Goal: Task Accomplishment & Management: Use online tool/utility

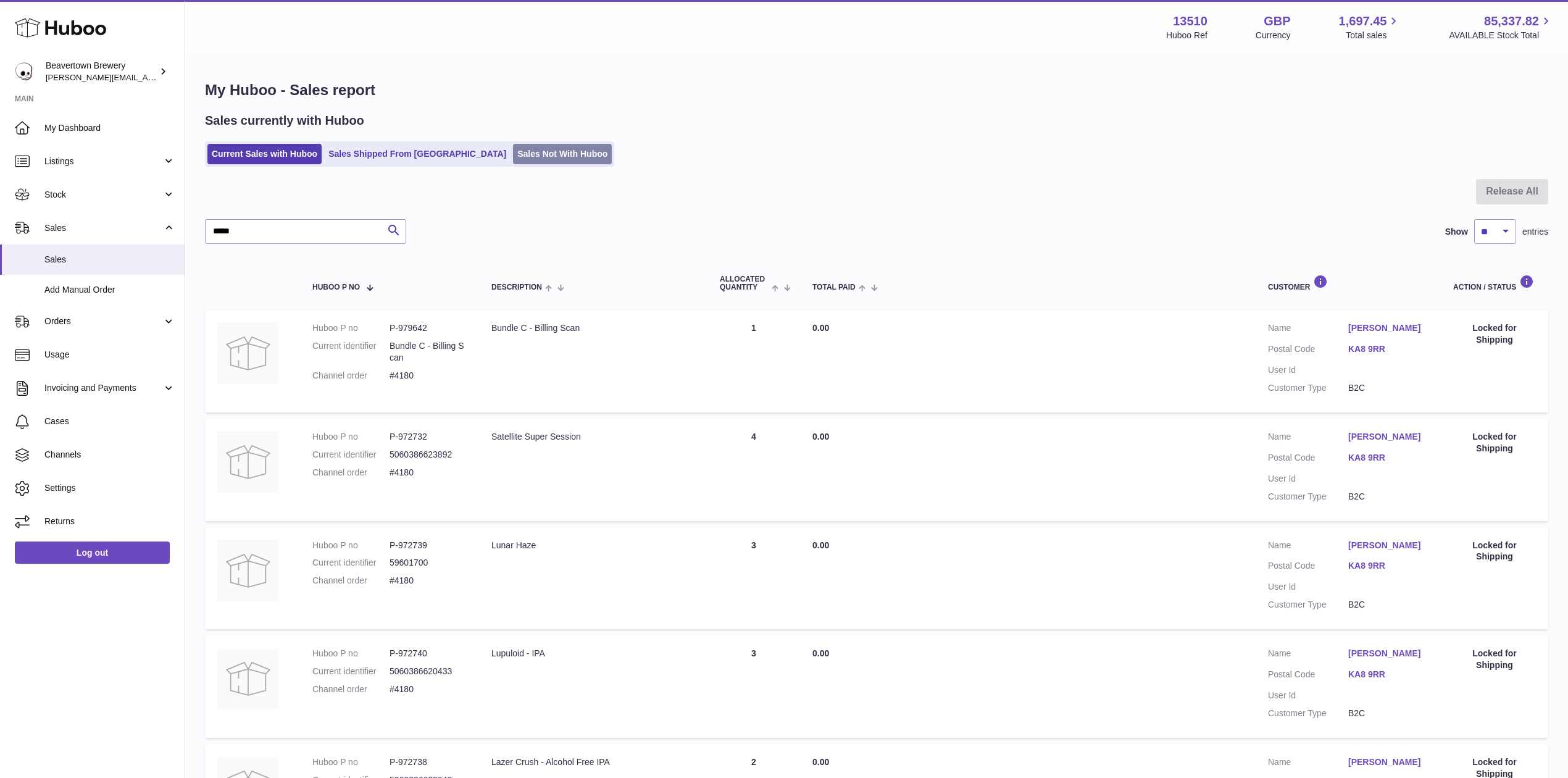
click at [513, 154] on link "Sales Not With Huboo" at bounding box center [562, 154] width 99 height 20
click at [57, 191] on span "Stock" at bounding box center [103, 194] width 118 height 12
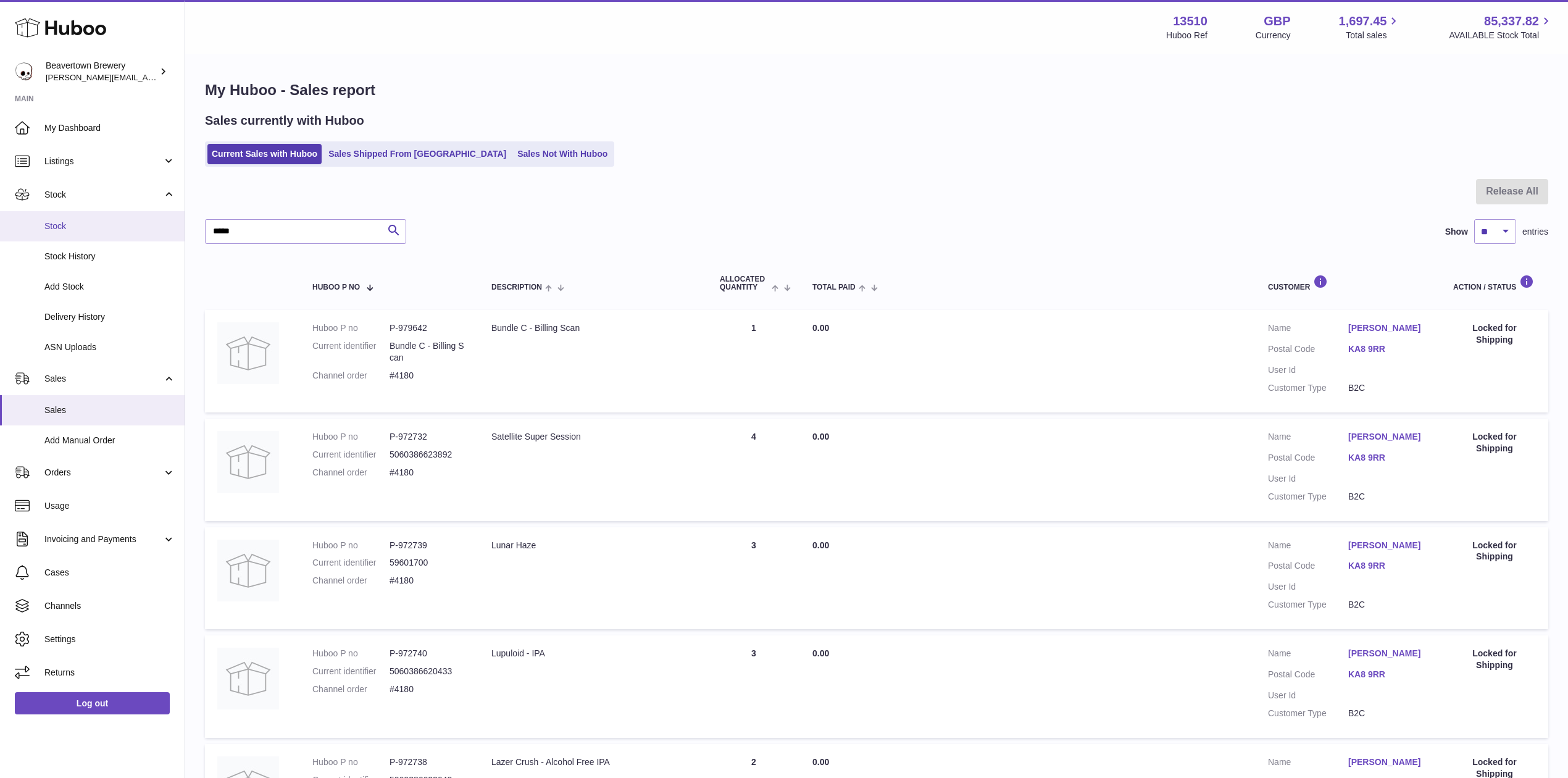
click at [75, 230] on span "Stock" at bounding box center [110, 226] width 131 height 12
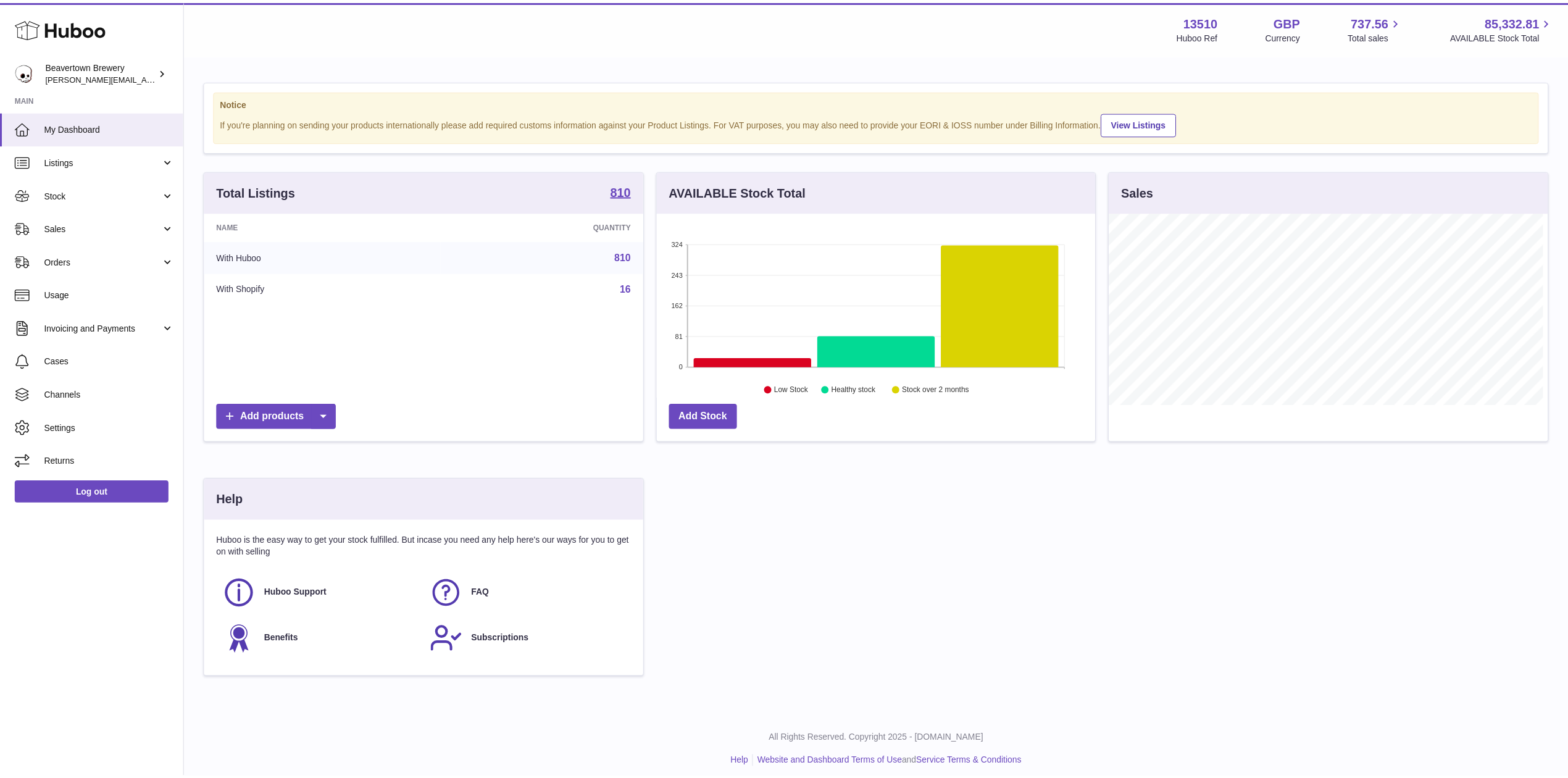
scroll to position [617489, 616867]
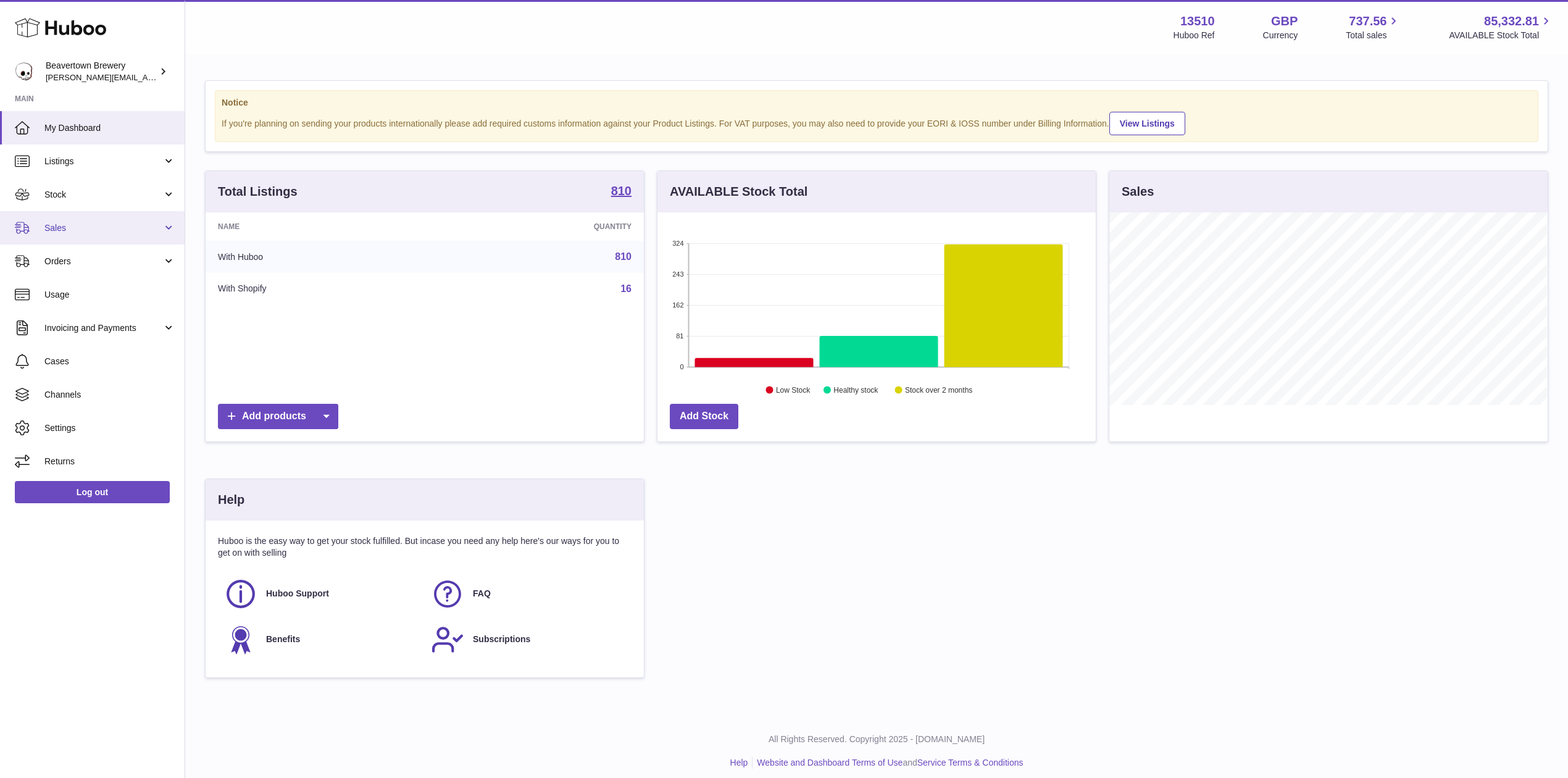
click at [89, 226] on span "Sales" at bounding box center [103, 228] width 118 height 12
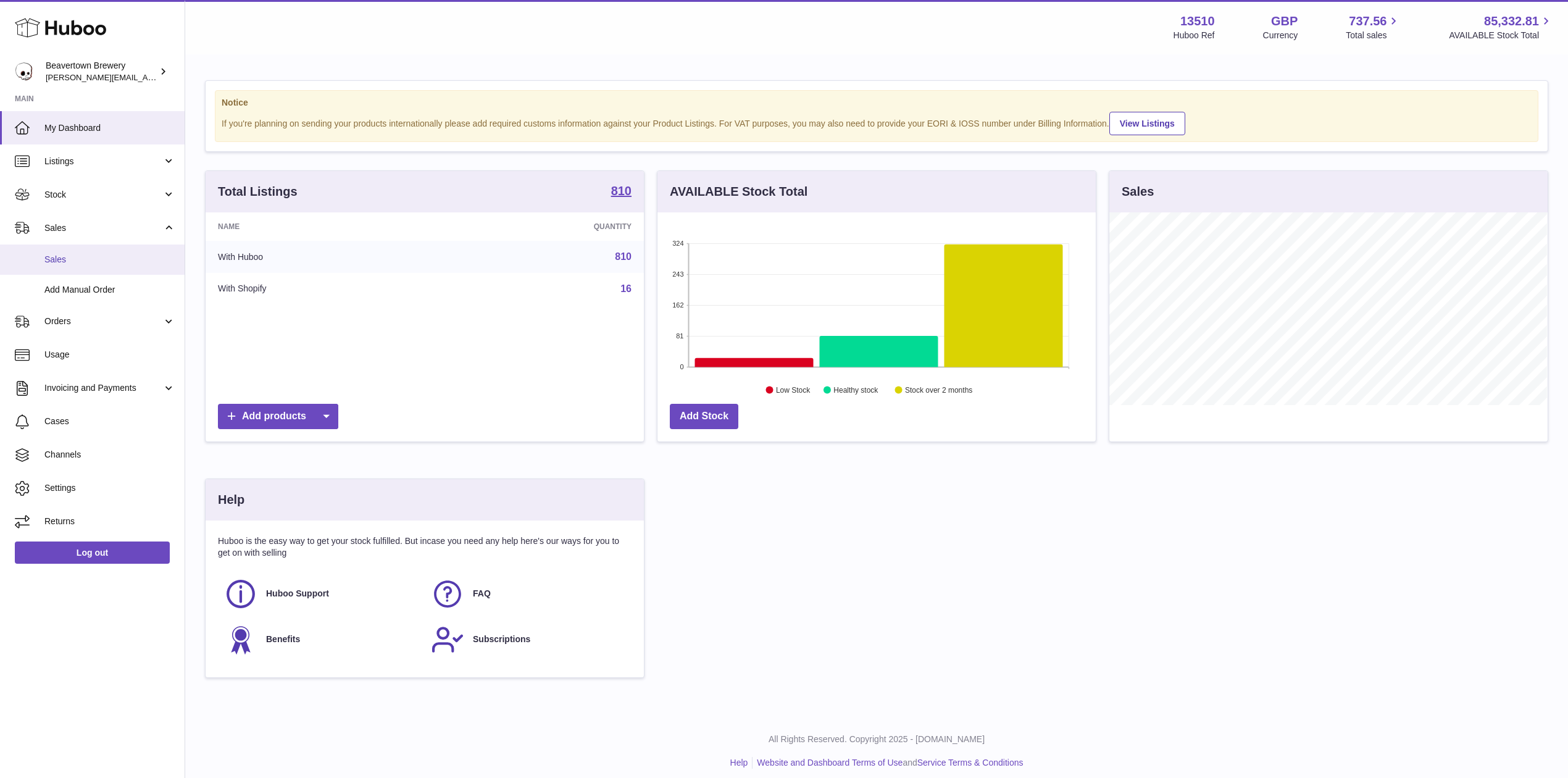
click at [99, 259] on span "Sales" at bounding box center [110, 259] width 131 height 12
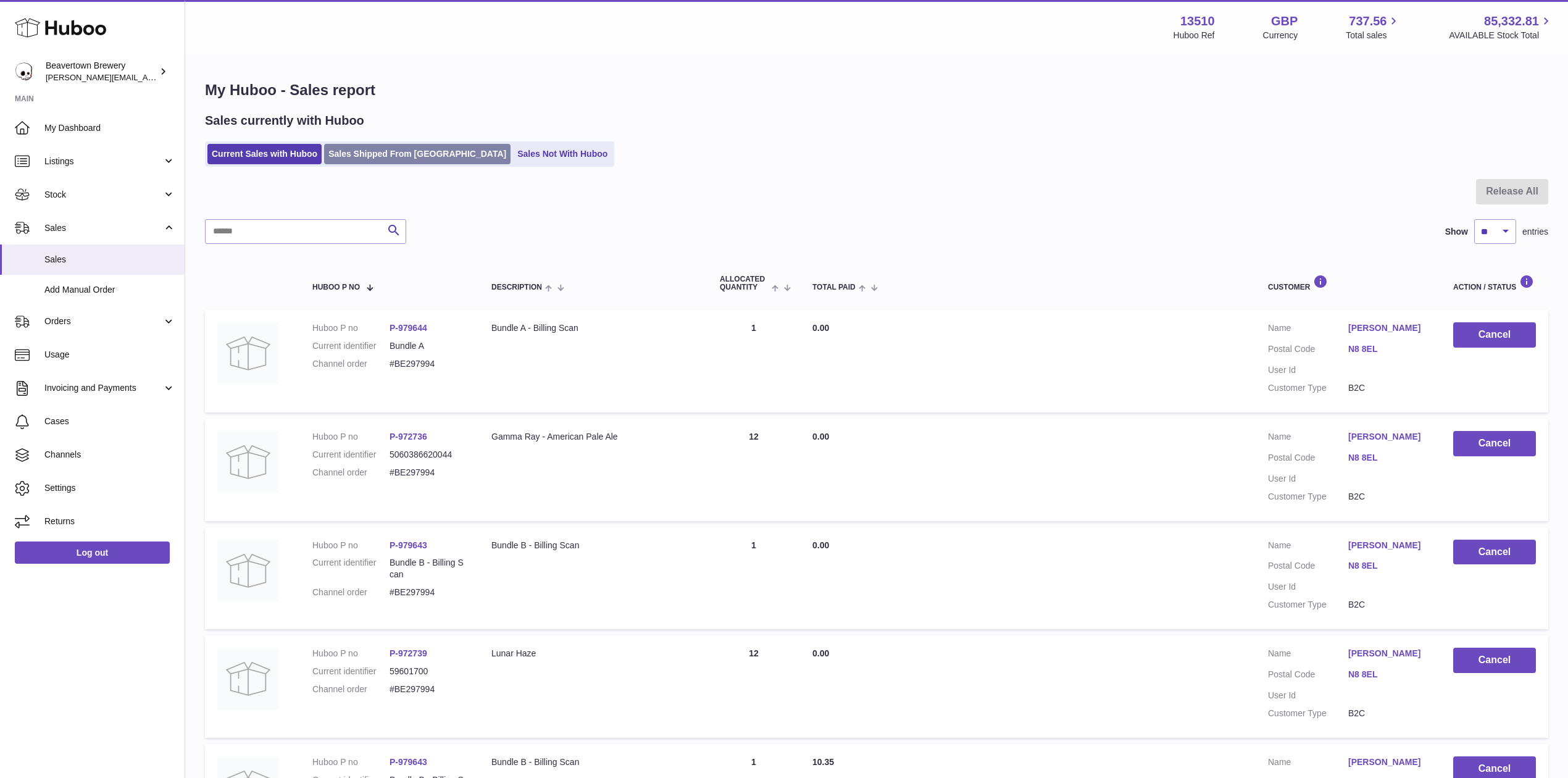
click at [356, 164] on link "Sales Shipped From [GEOGRAPHIC_DATA]" at bounding box center [418, 154] width 187 height 20
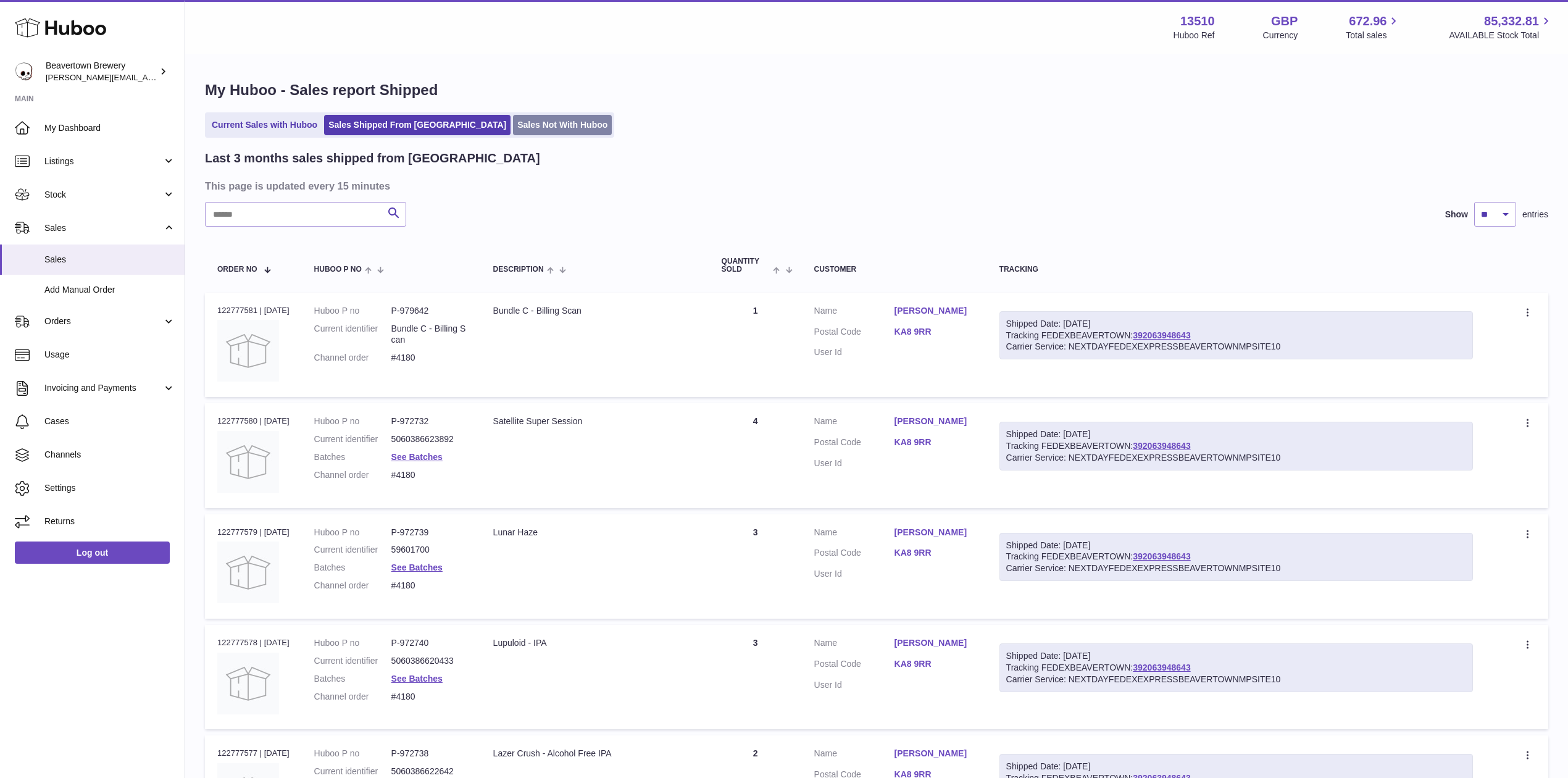
click at [513, 132] on link "Sales Not With Huboo" at bounding box center [562, 125] width 99 height 20
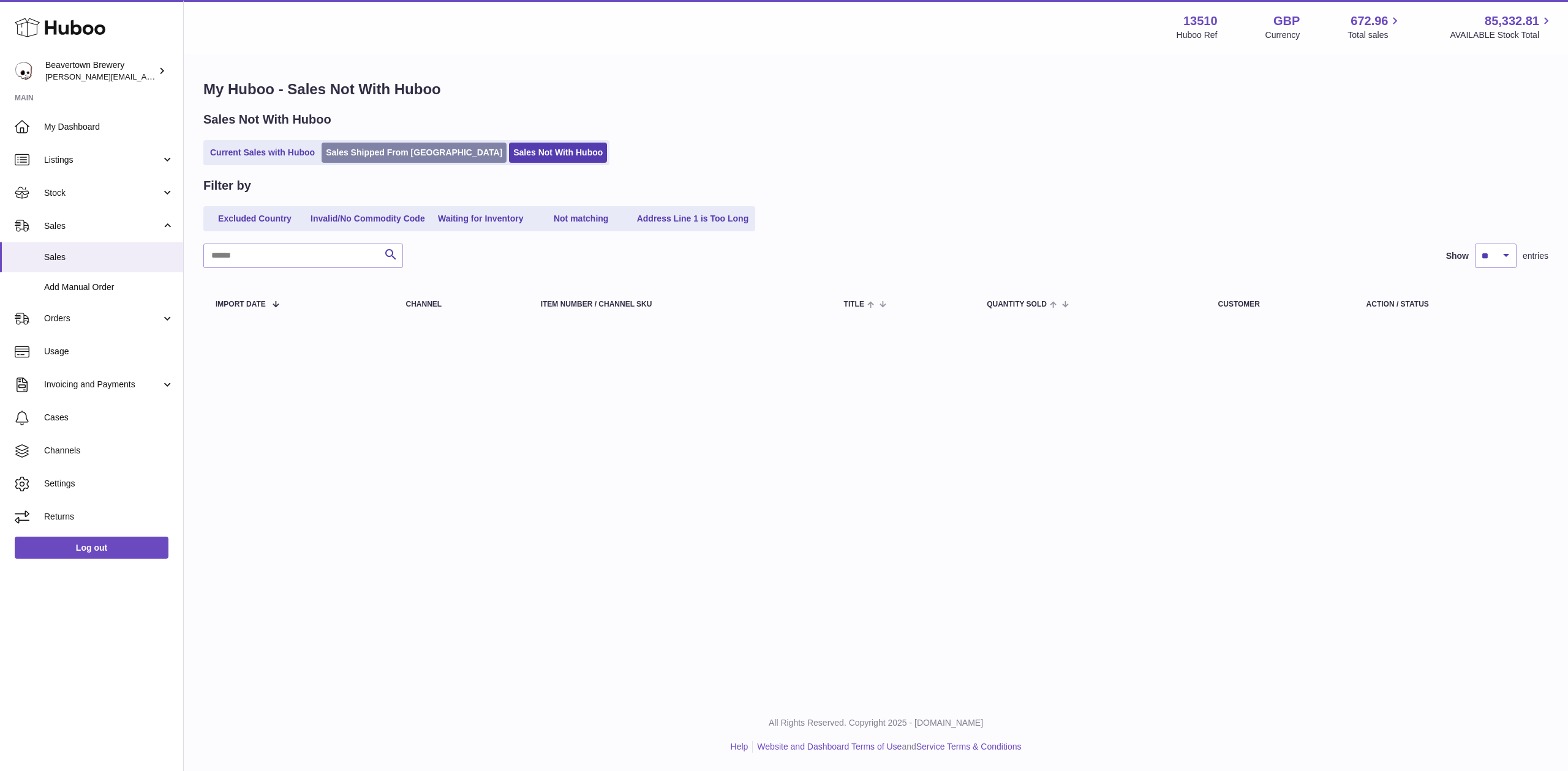
click at [410, 147] on link "Sales Shipped From Huboo" at bounding box center [414, 153] width 185 height 20
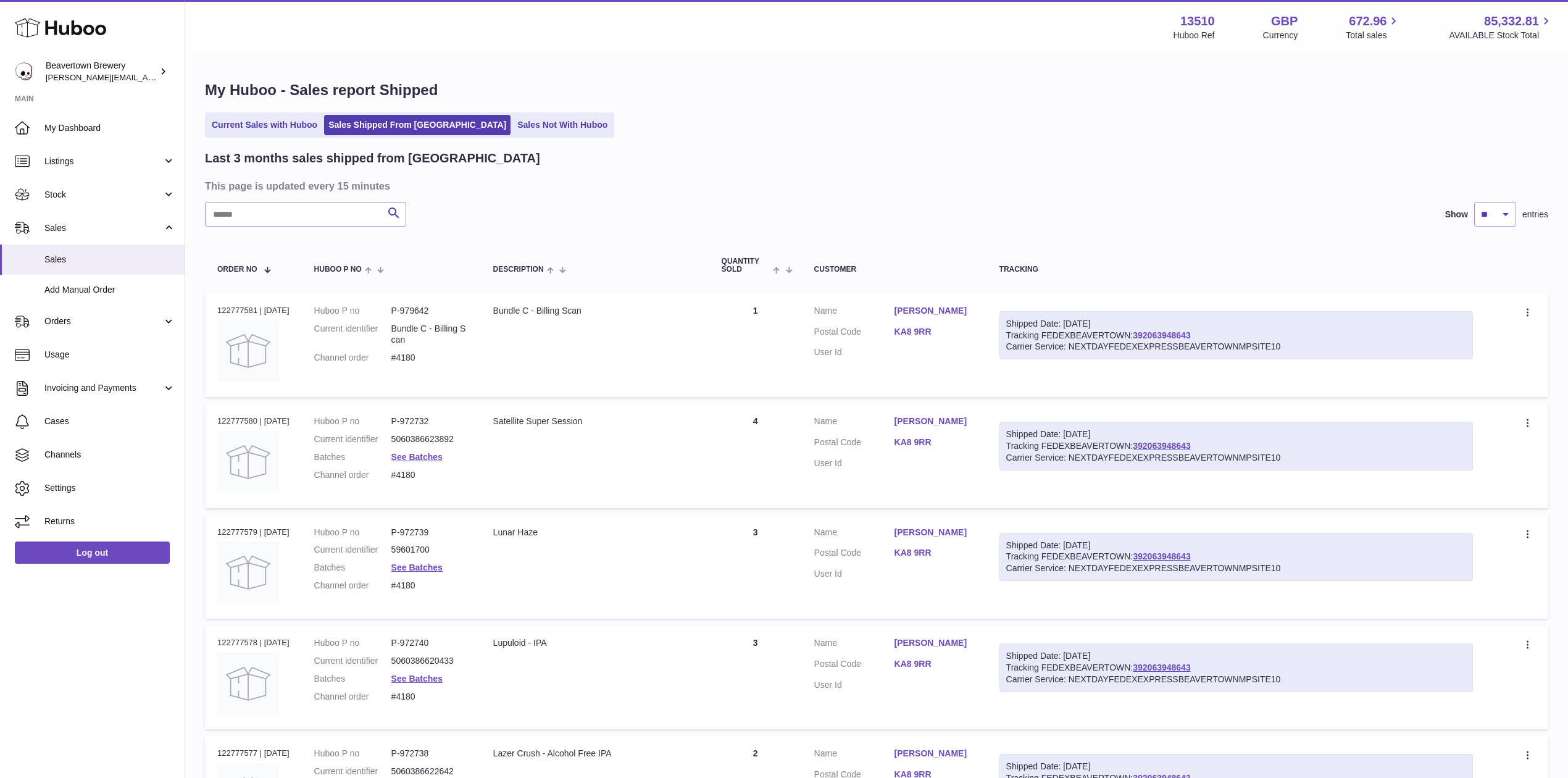
drag, startPoint x: 1150, startPoint y: 342, endPoint x: 1150, endPoint y: 329, distance: 13.0
click at [1150, 331] on link "392063948643" at bounding box center [1161, 335] width 57 height 10
click at [70, 285] on span "Add Manual Order" at bounding box center [110, 290] width 131 height 12
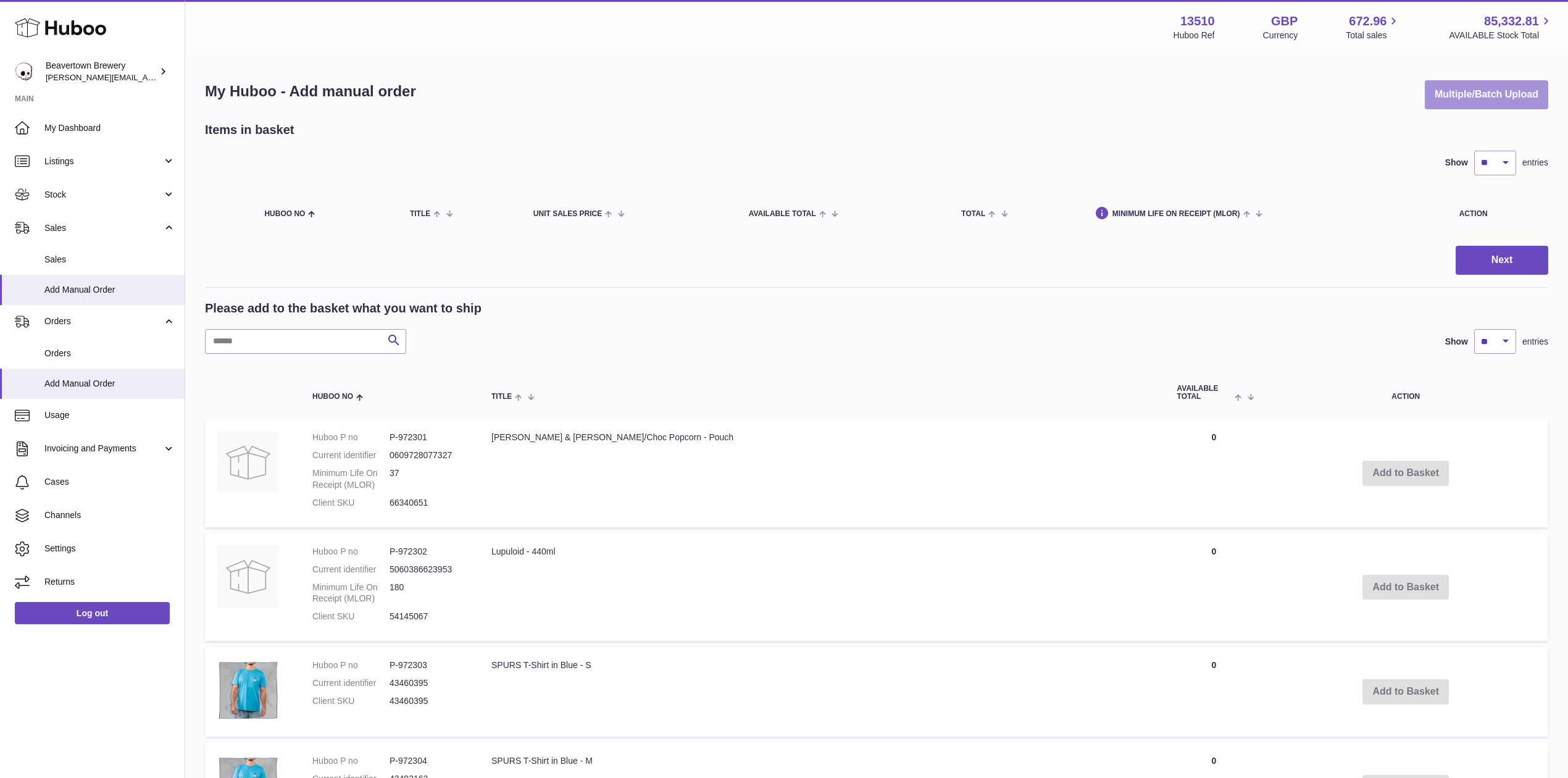
click at [1513, 97] on button "Multiple/Batch Upload" at bounding box center [1486, 95] width 123 height 29
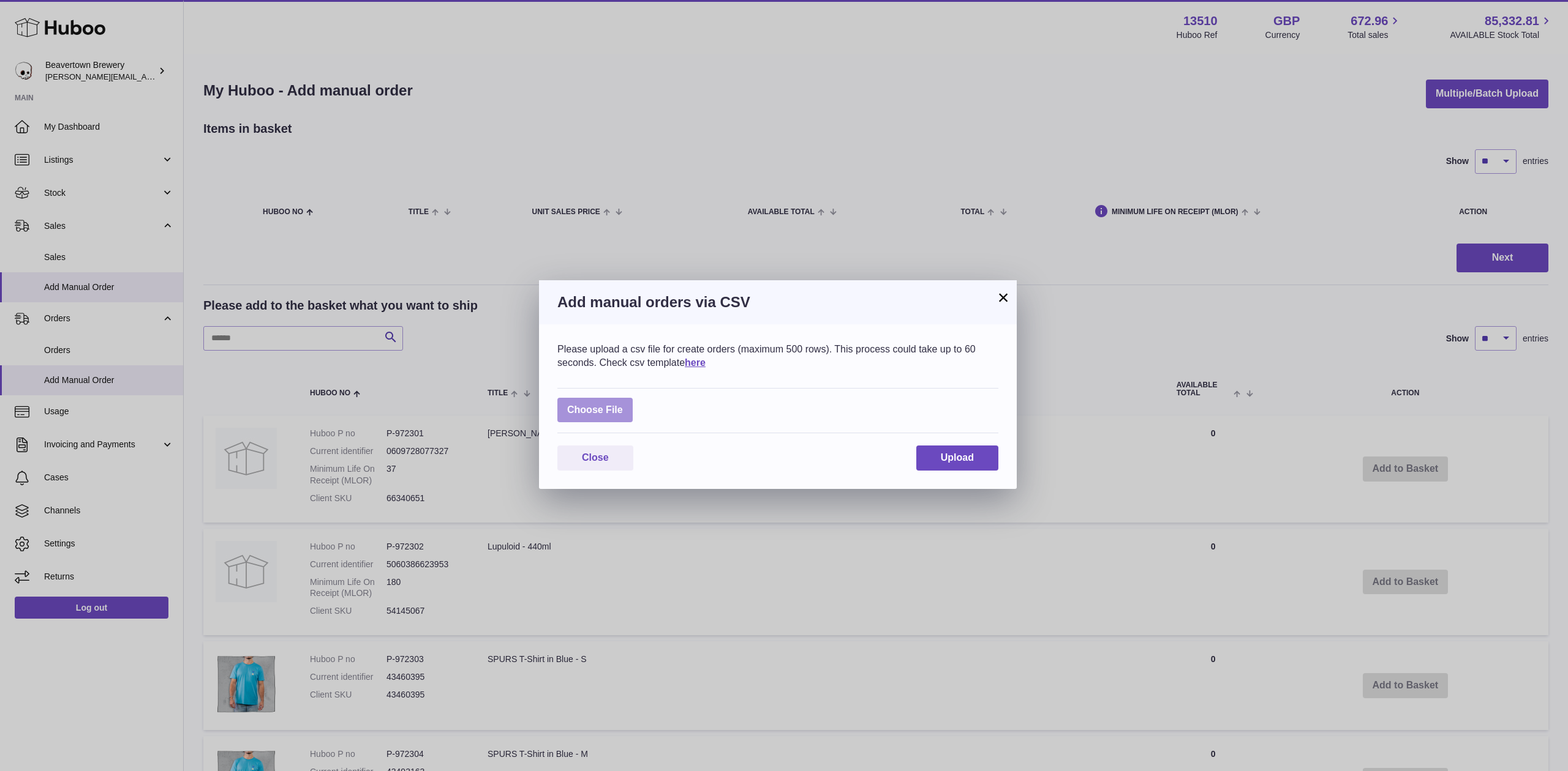
click at [602, 405] on label at bounding box center [594, 410] width 75 height 25
click at [623, 405] on input "file" at bounding box center [623, 404] width 1 height 1
type input "**********"
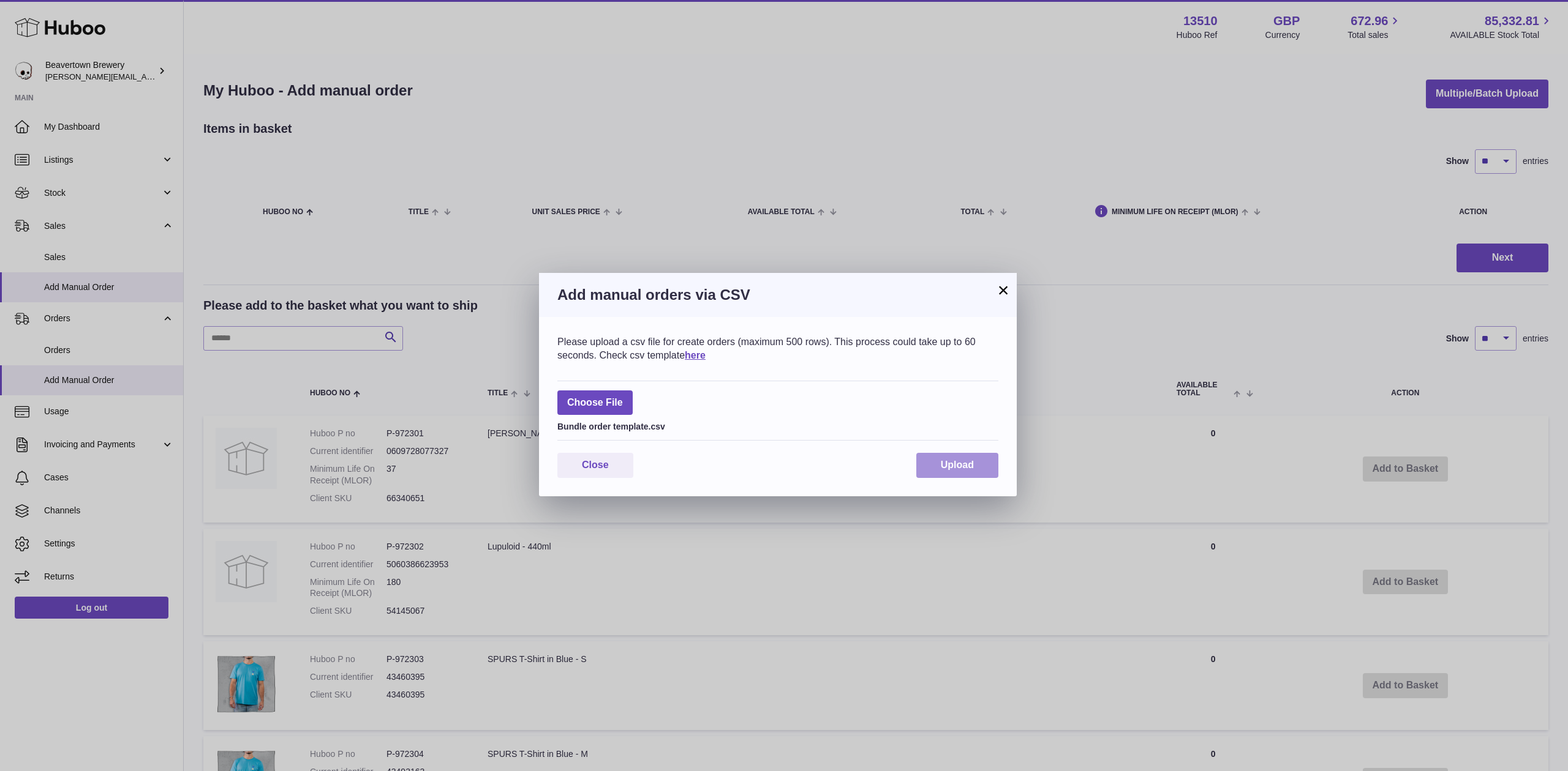
click at [948, 459] on span "Upload" at bounding box center [957, 464] width 33 height 10
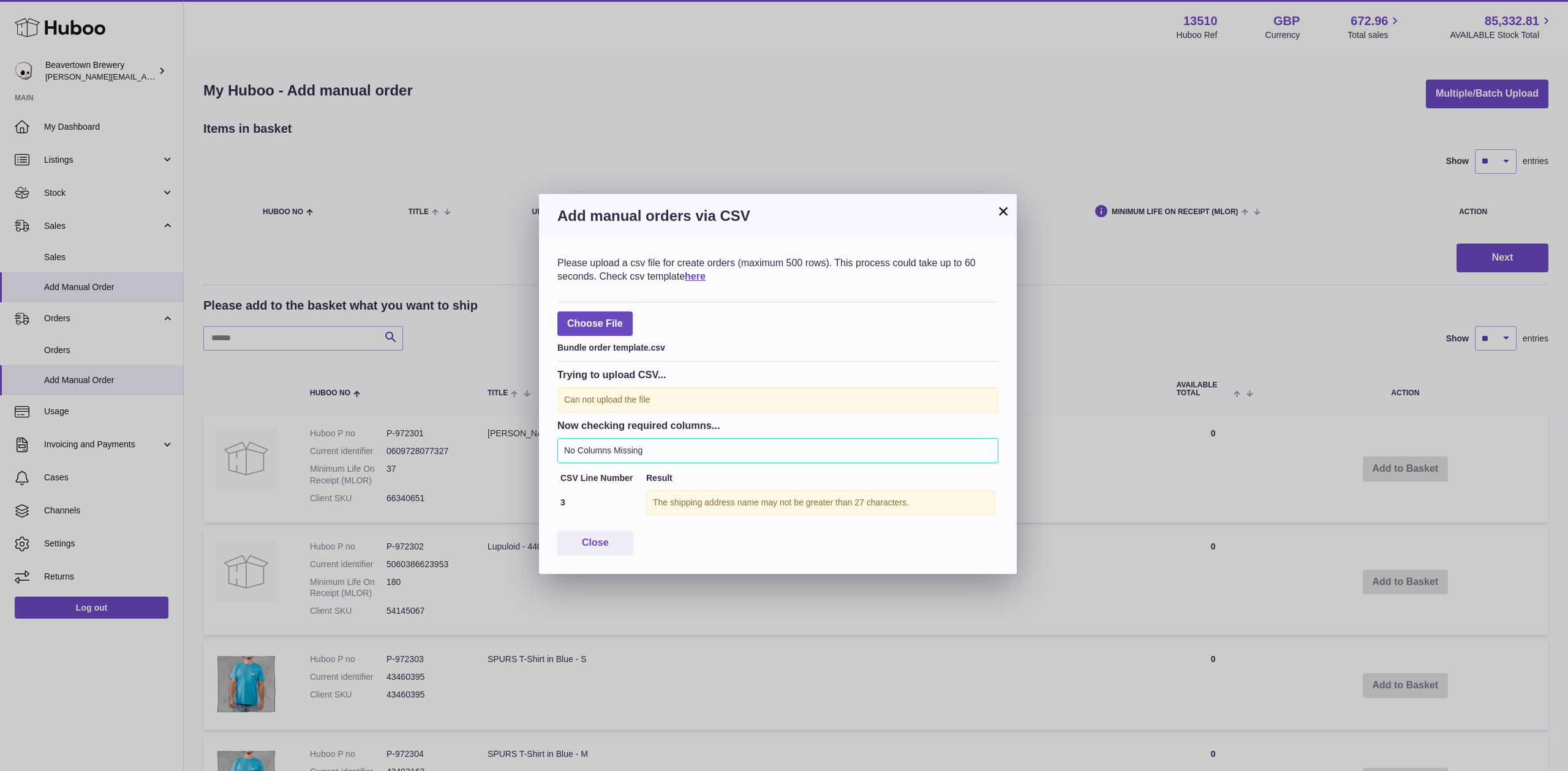
click at [1015, 201] on div "Add manual orders via CSV" at bounding box center [778, 216] width 478 height 44
click at [1001, 207] on button "×" at bounding box center [1003, 212] width 15 height 15
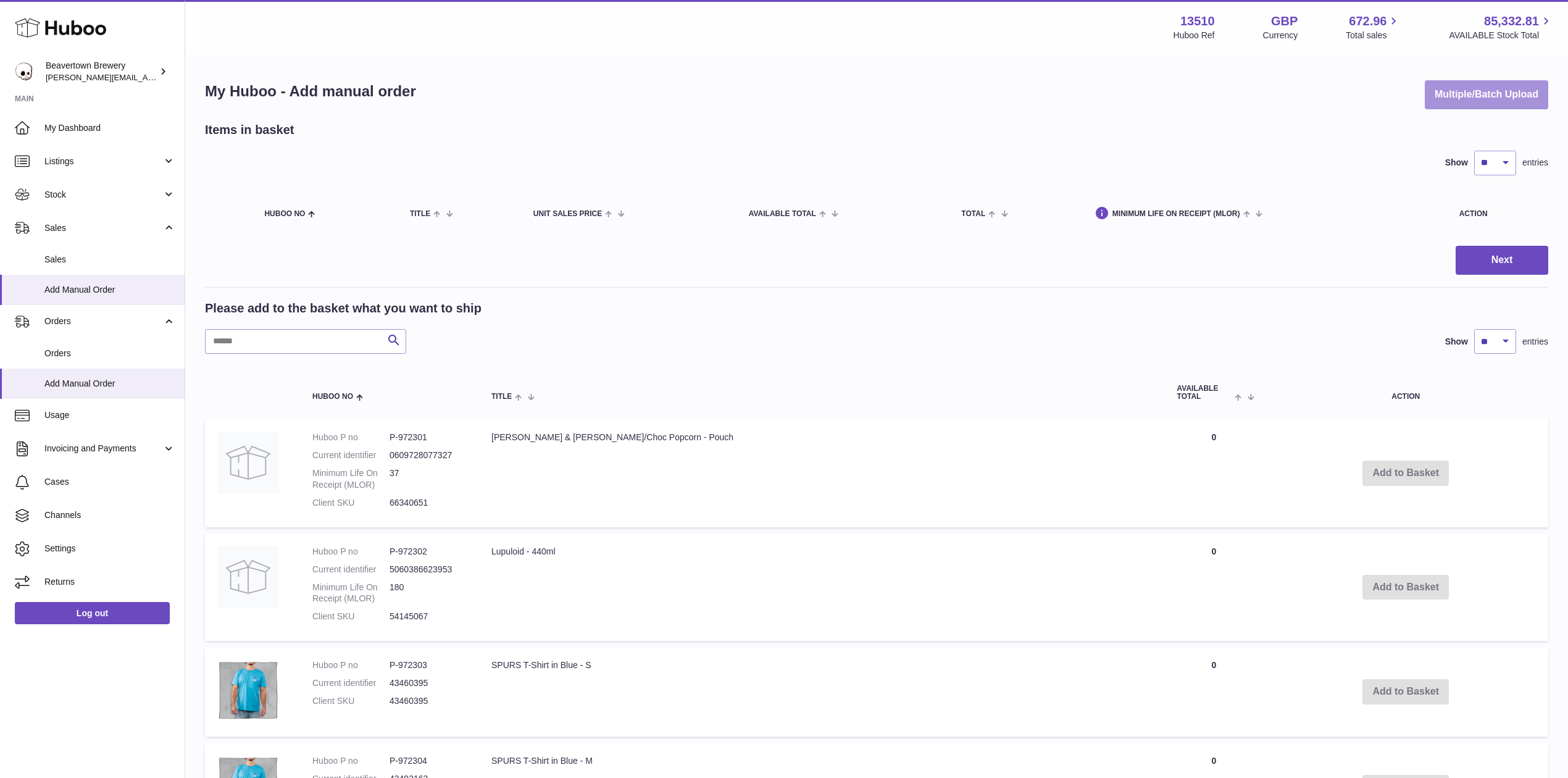
click at [1451, 108] on button "Multiple/Batch Upload" at bounding box center [1486, 95] width 123 height 29
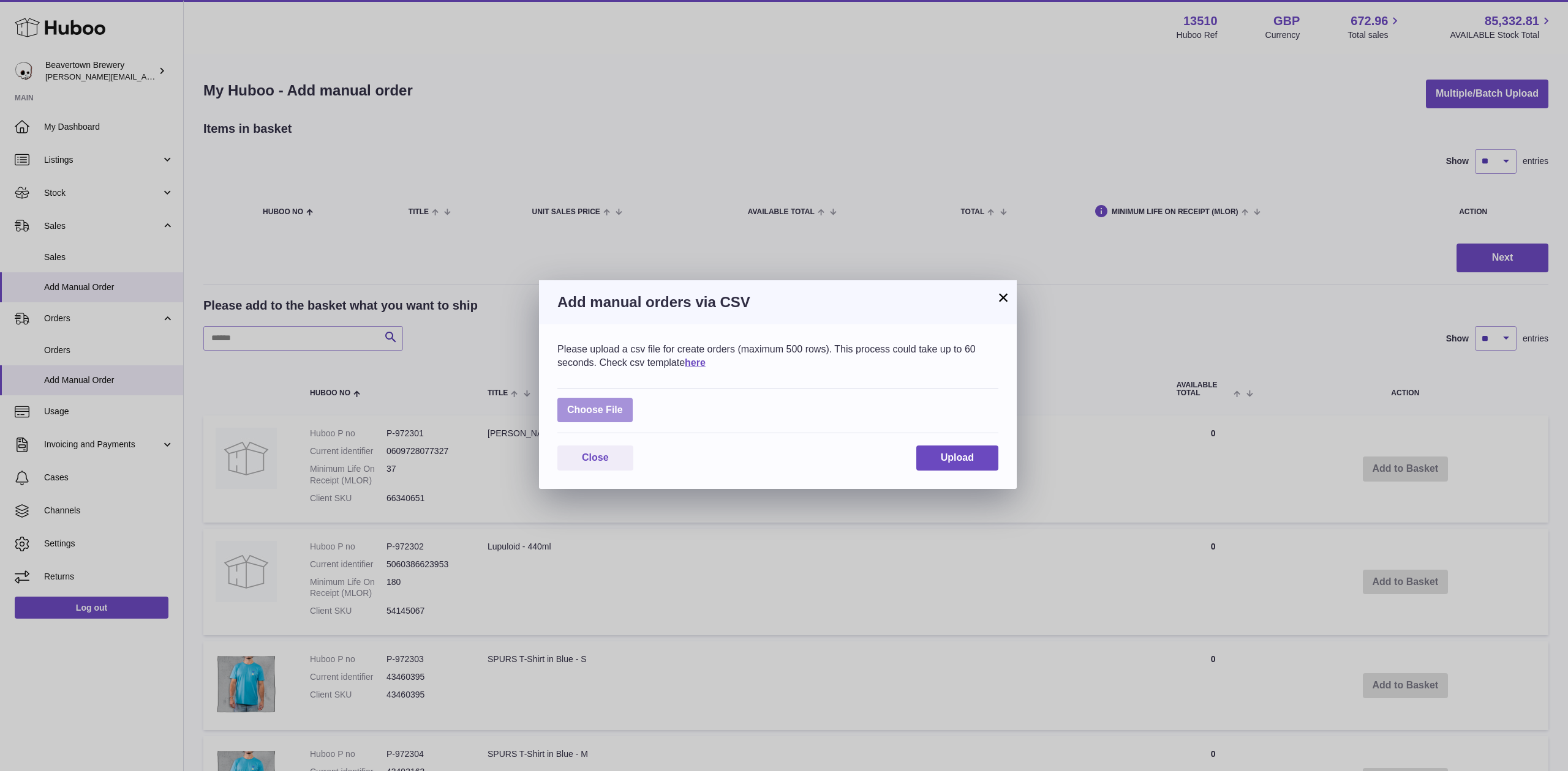
click at [569, 405] on label at bounding box center [594, 410] width 75 height 25
click at [623, 405] on input "file" at bounding box center [623, 404] width 1 height 1
type input "**********"
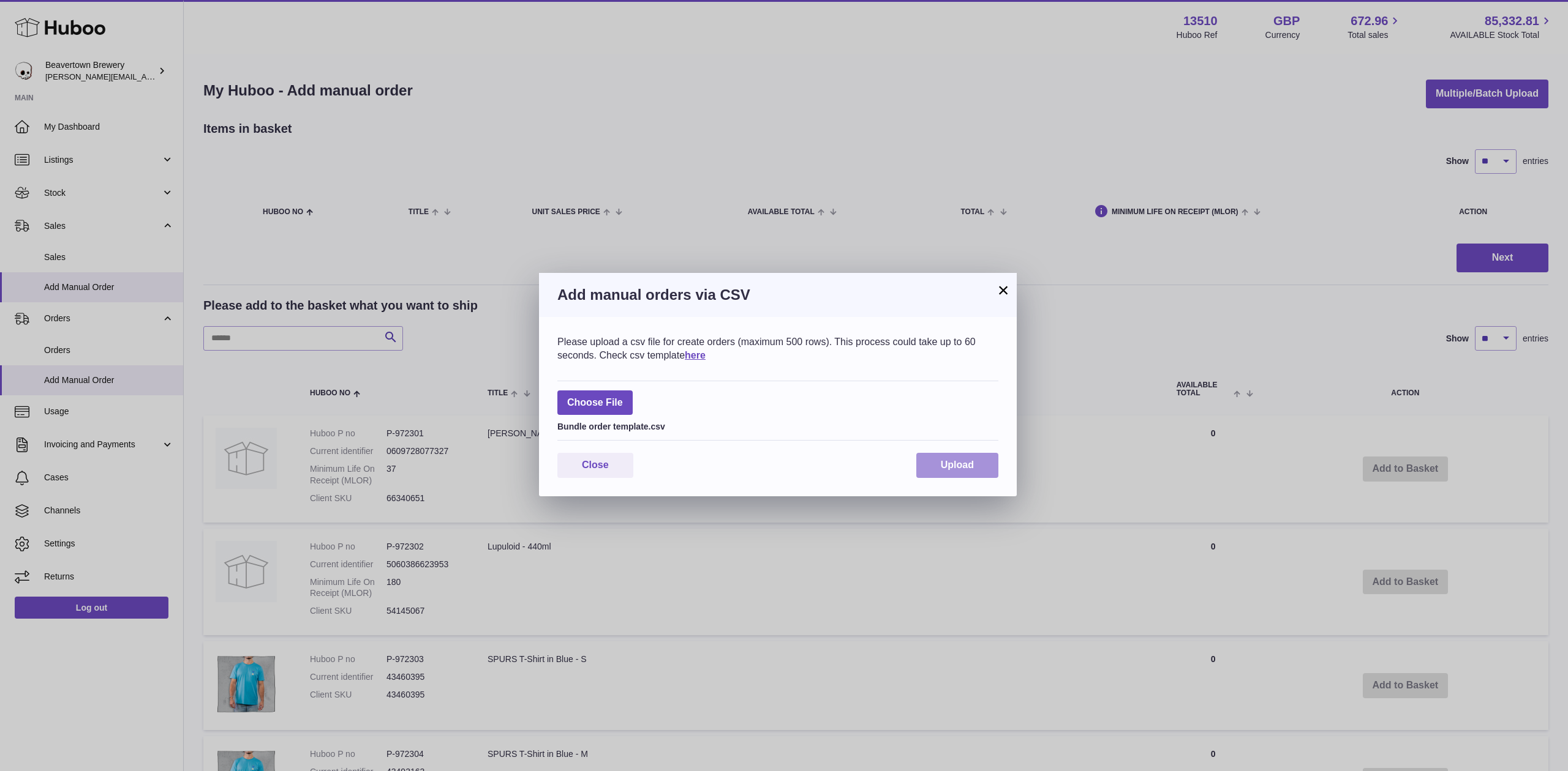
click at [956, 468] on span "Upload" at bounding box center [957, 464] width 33 height 10
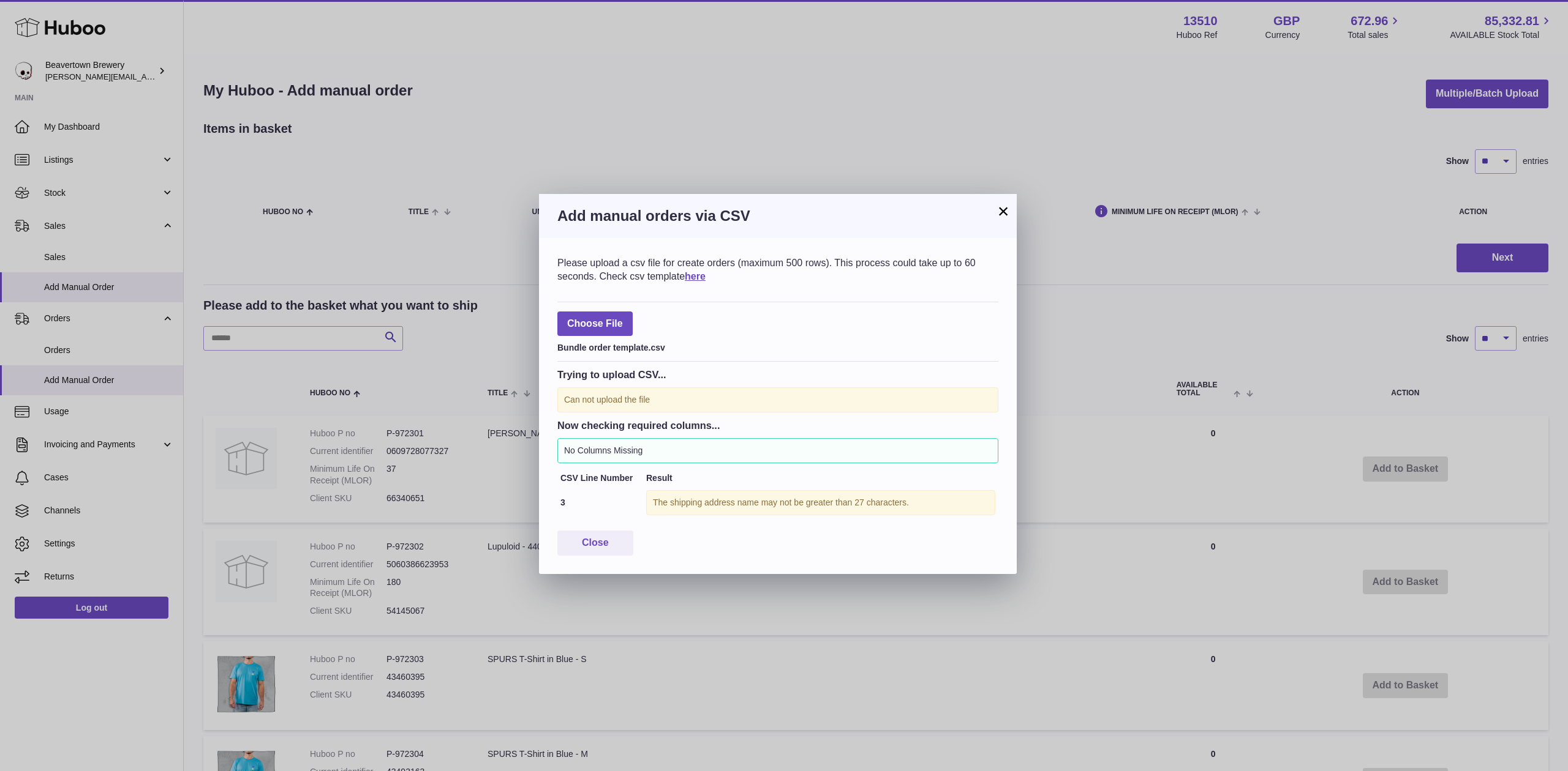
click at [998, 212] on button "×" at bounding box center [1003, 212] width 15 height 15
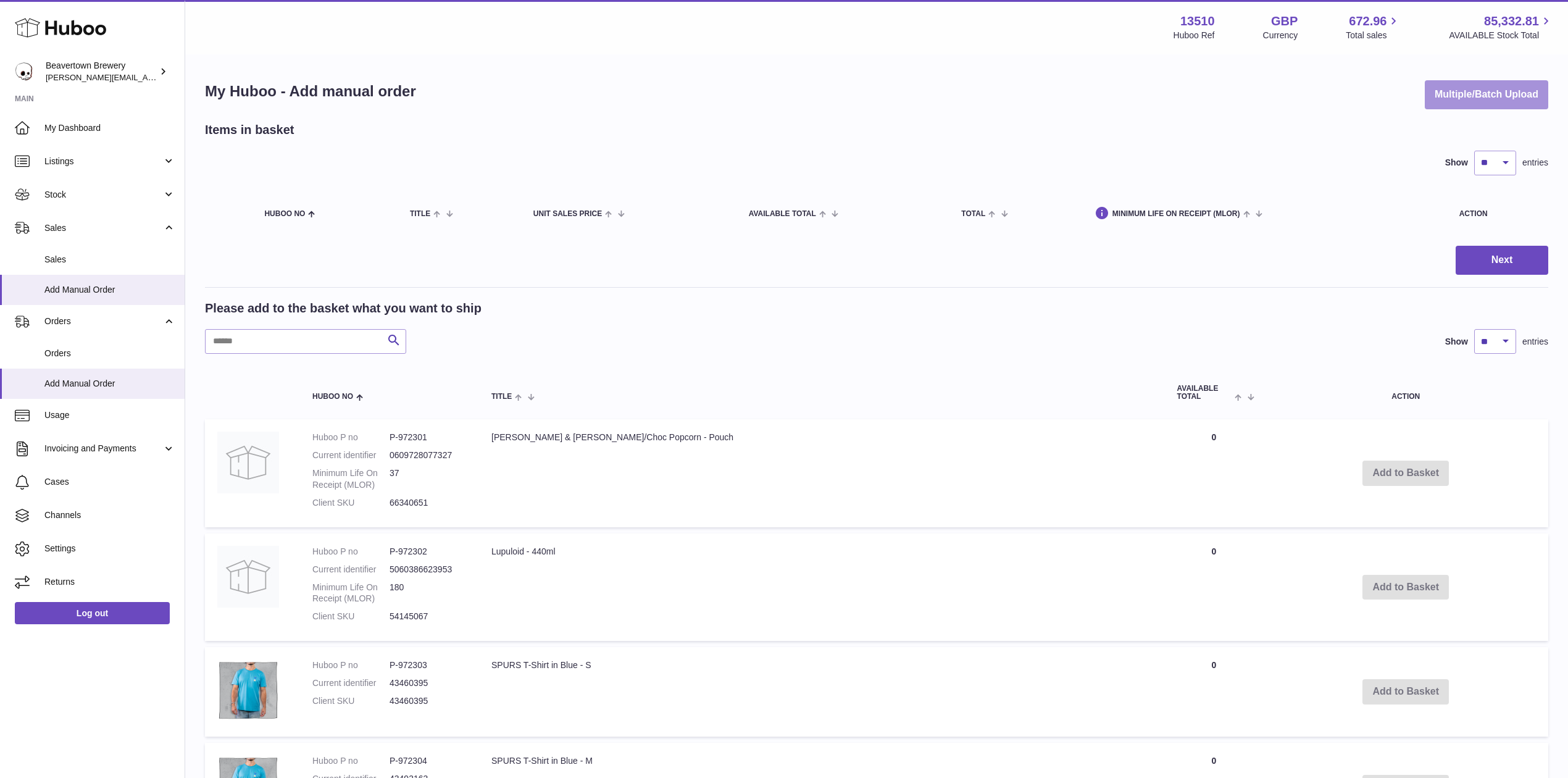
click at [1427, 102] on button "Multiple/Batch Upload" at bounding box center [1486, 95] width 123 height 29
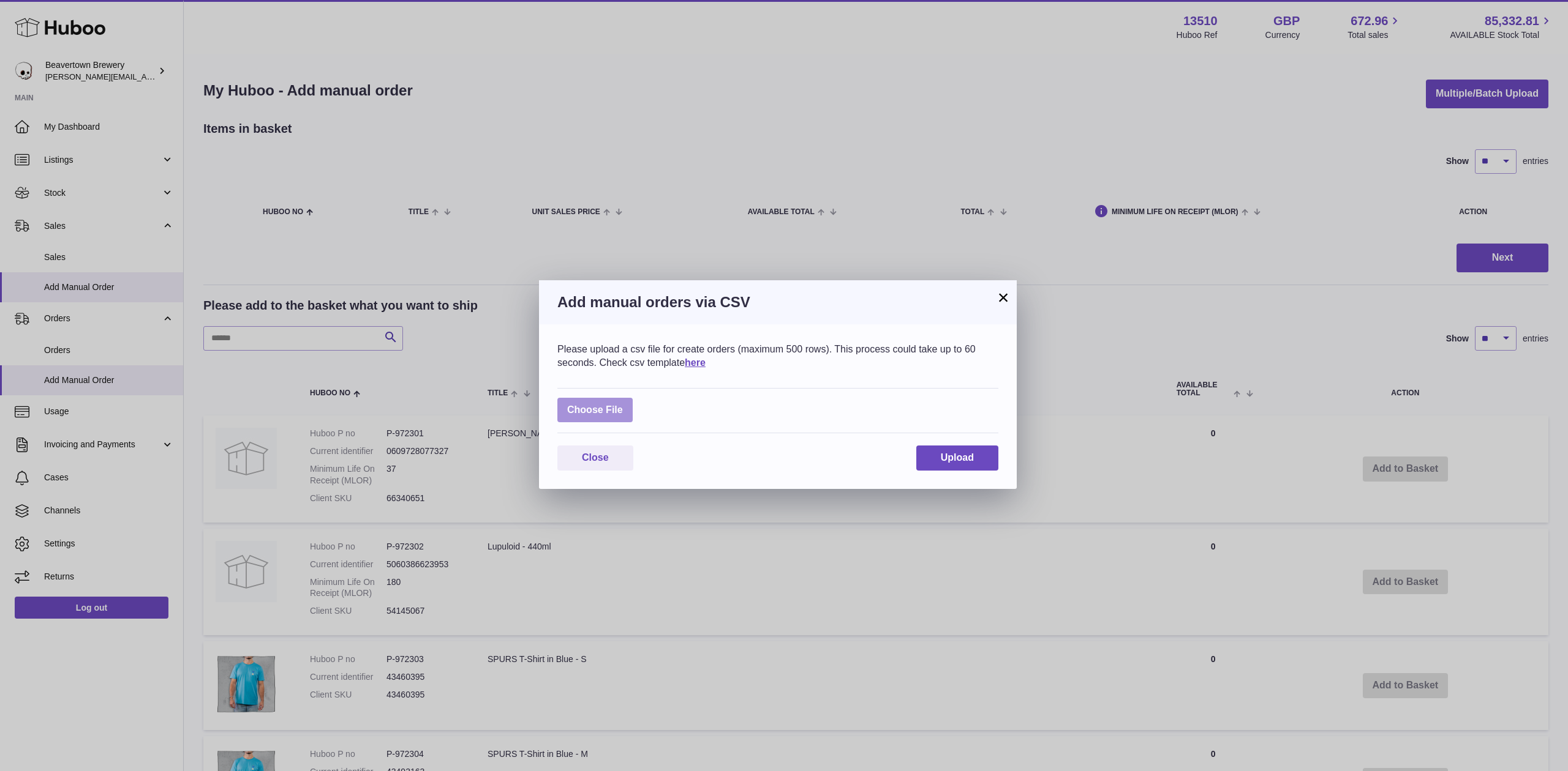
click at [632, 407] on label at bounding box center [594, 410] width 75 height 25
click at [623, 405] on input "file" at bounding box center [623, 404] width 1 height 1
type input "**********"
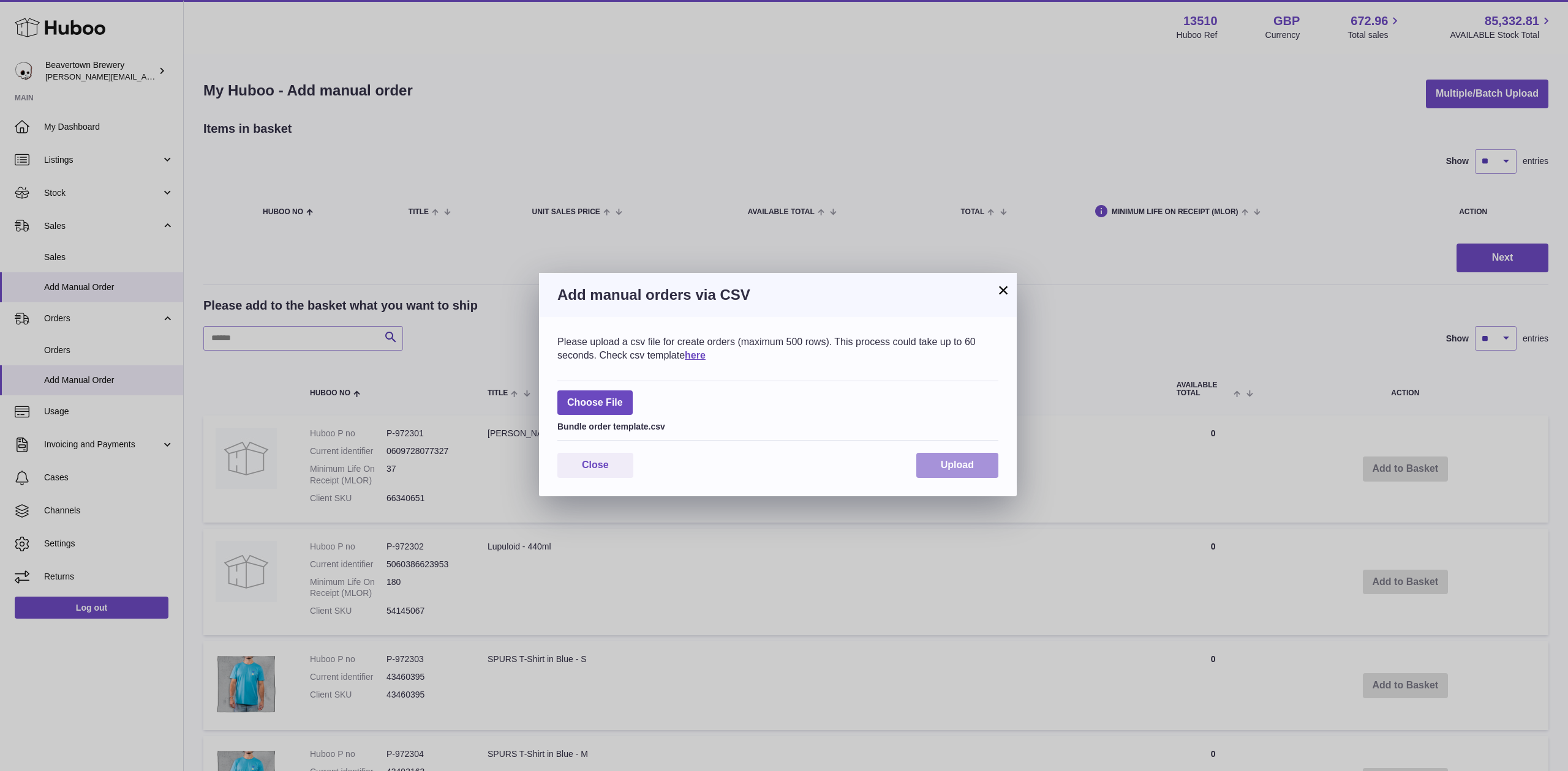
click at [947, 466] on span "Upload" at bounding box center [957, 464] width 33 height 10
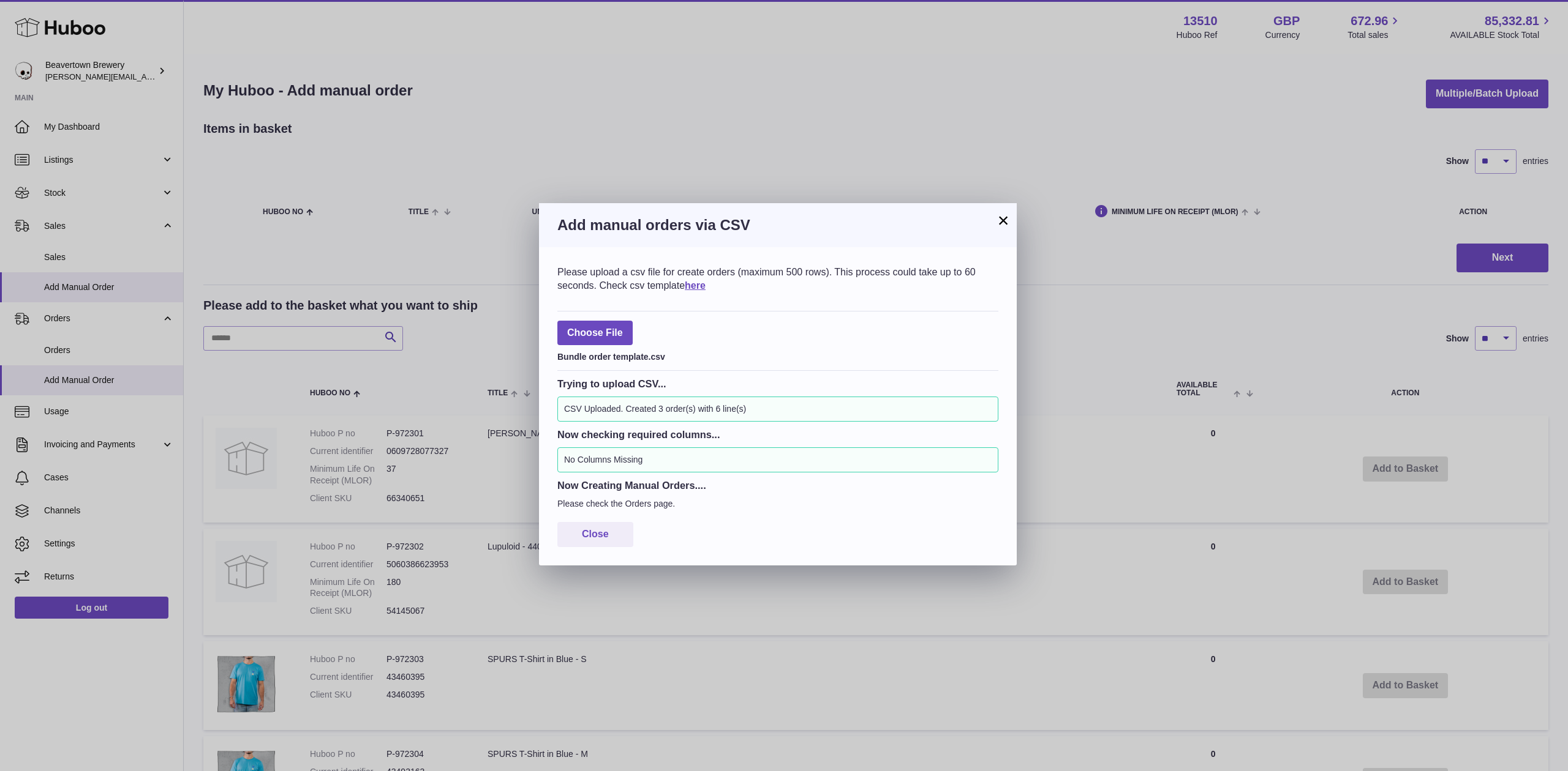
click at [999, 218] on button "×" at bounding box center [1003, 220] width 15 height 15
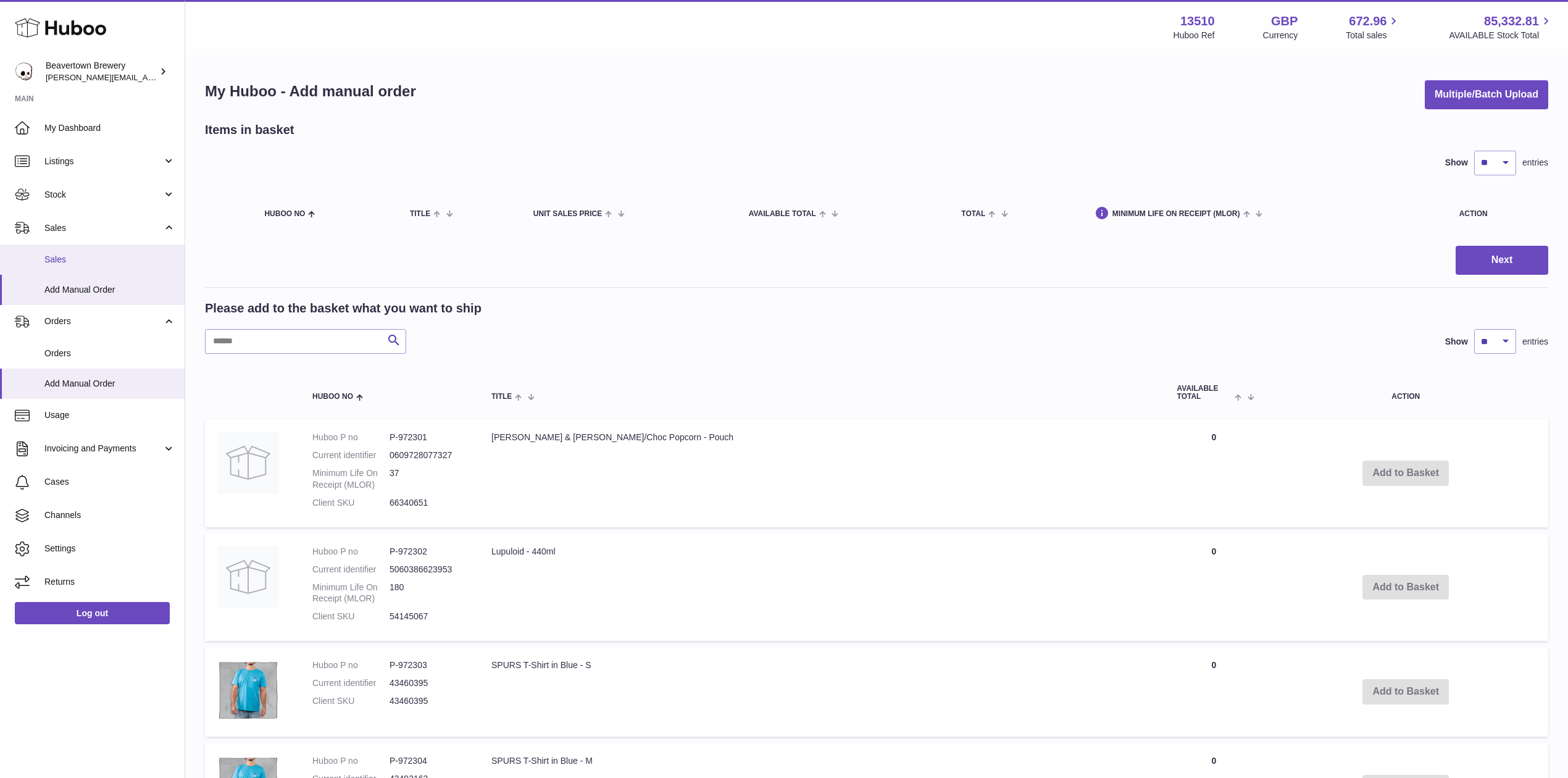
click at [97, 254] on span "Sales" at bounding box center [110, 259] width 131 height 12
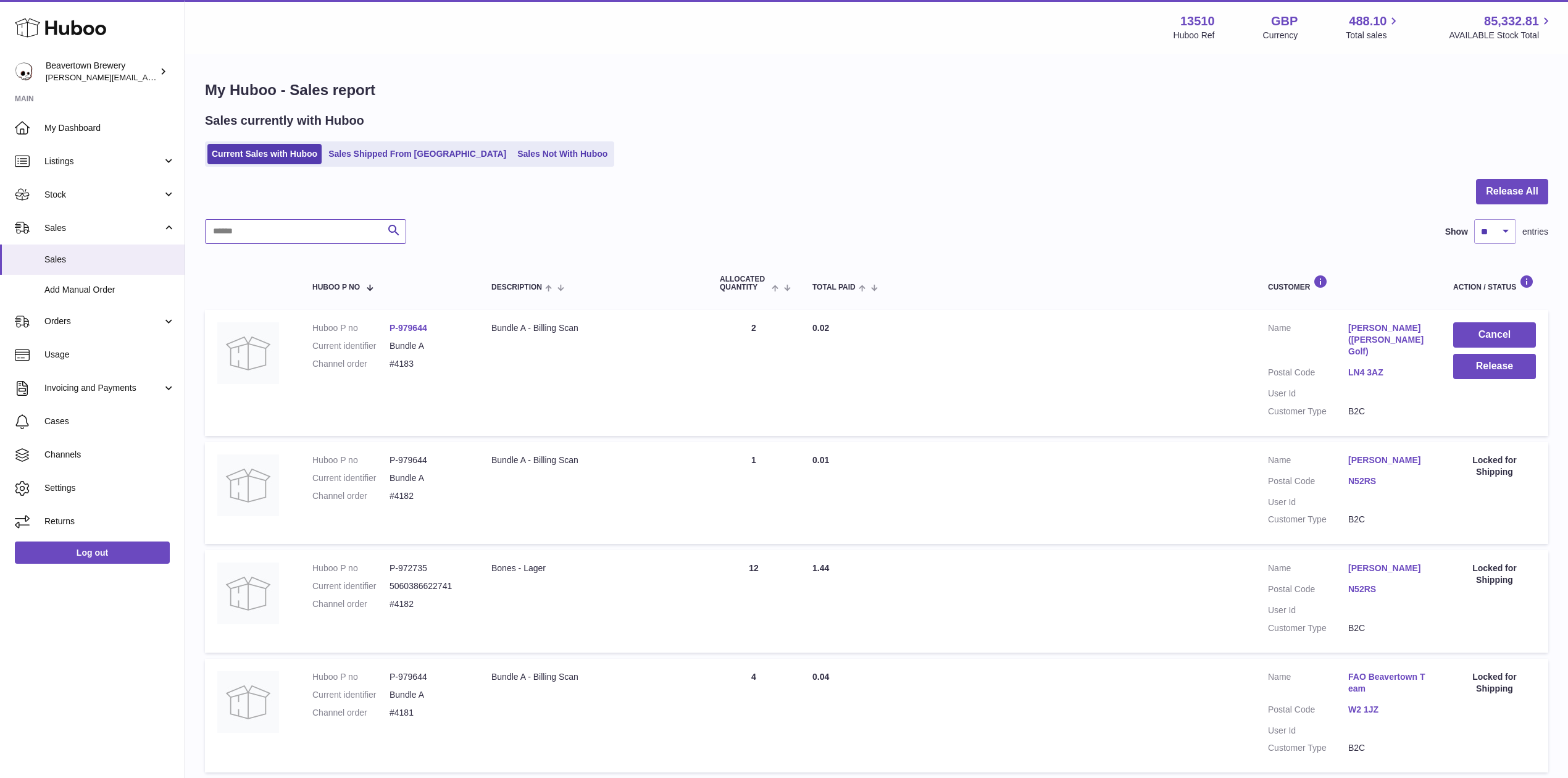
click at [305, 220] on input "text" at bounding box center [305, 232] width 201 height 25
paste input "*****"
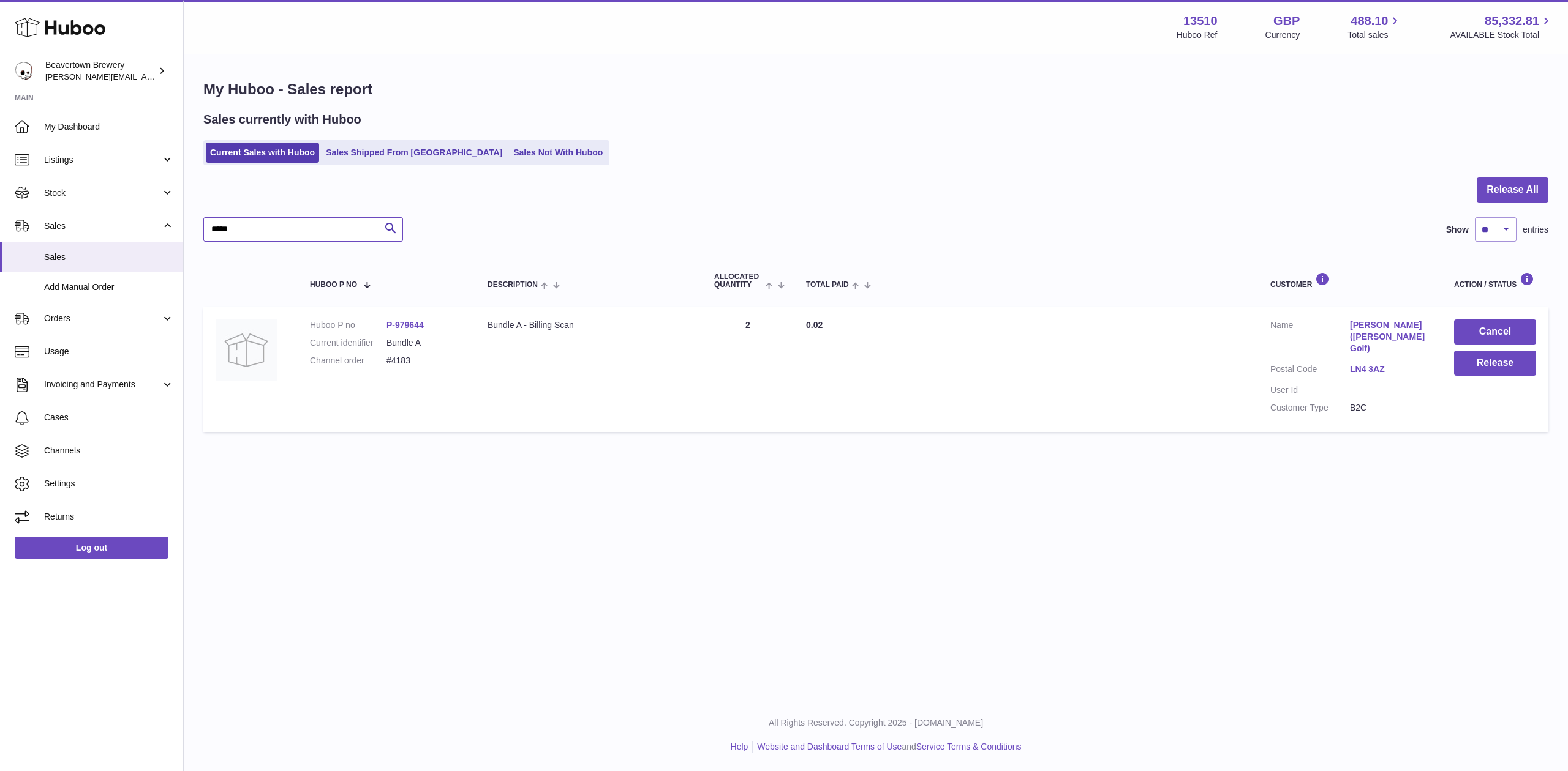
type input "*****"
click at [116, 294] on link "Add Manual Order" at bounding box center [91, 287] width 183 height 30
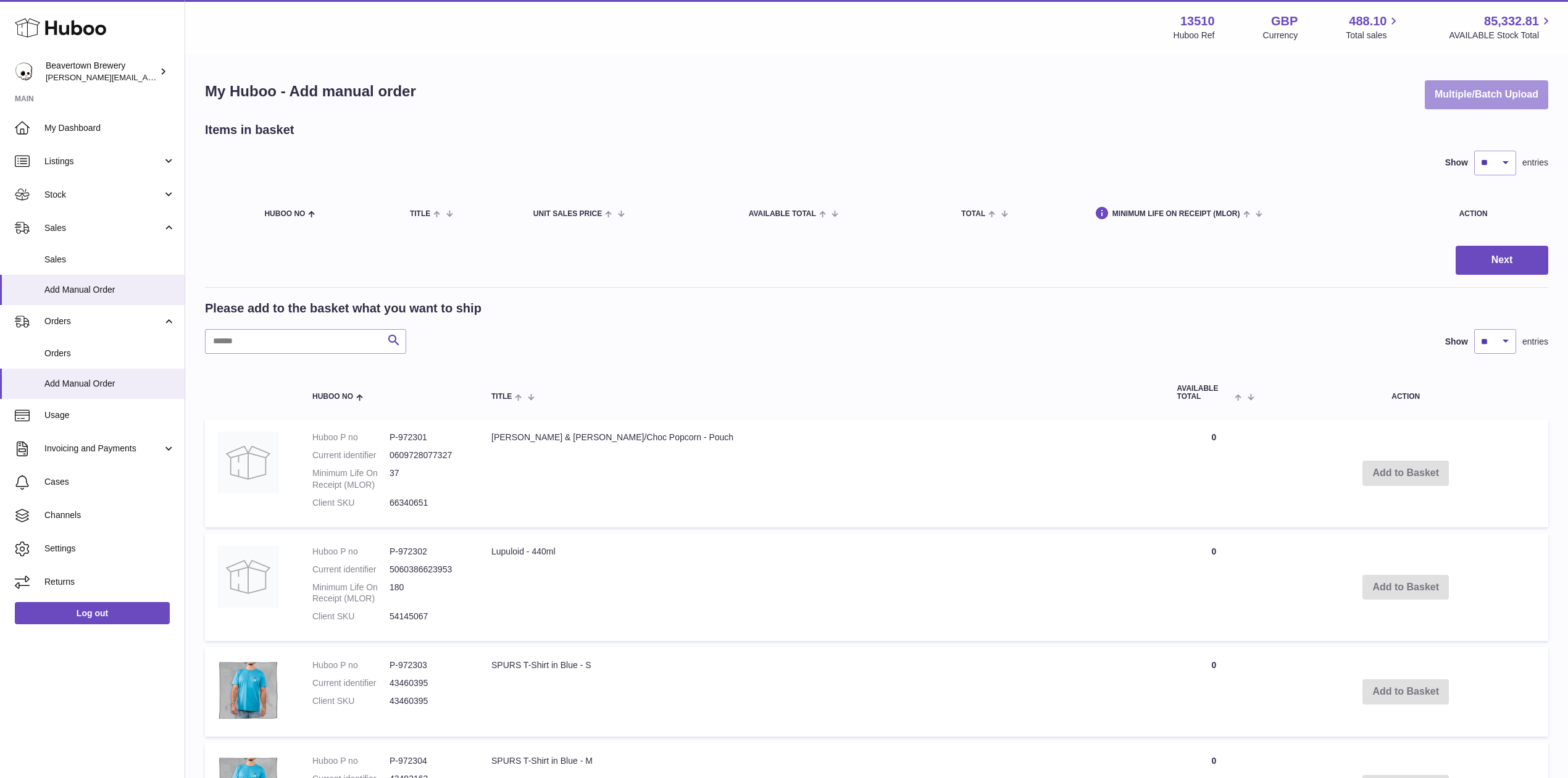
click at [1486, 80] on button "Multiple/Batch Upload" at bounding box center [1486, 95] width 123 height 29
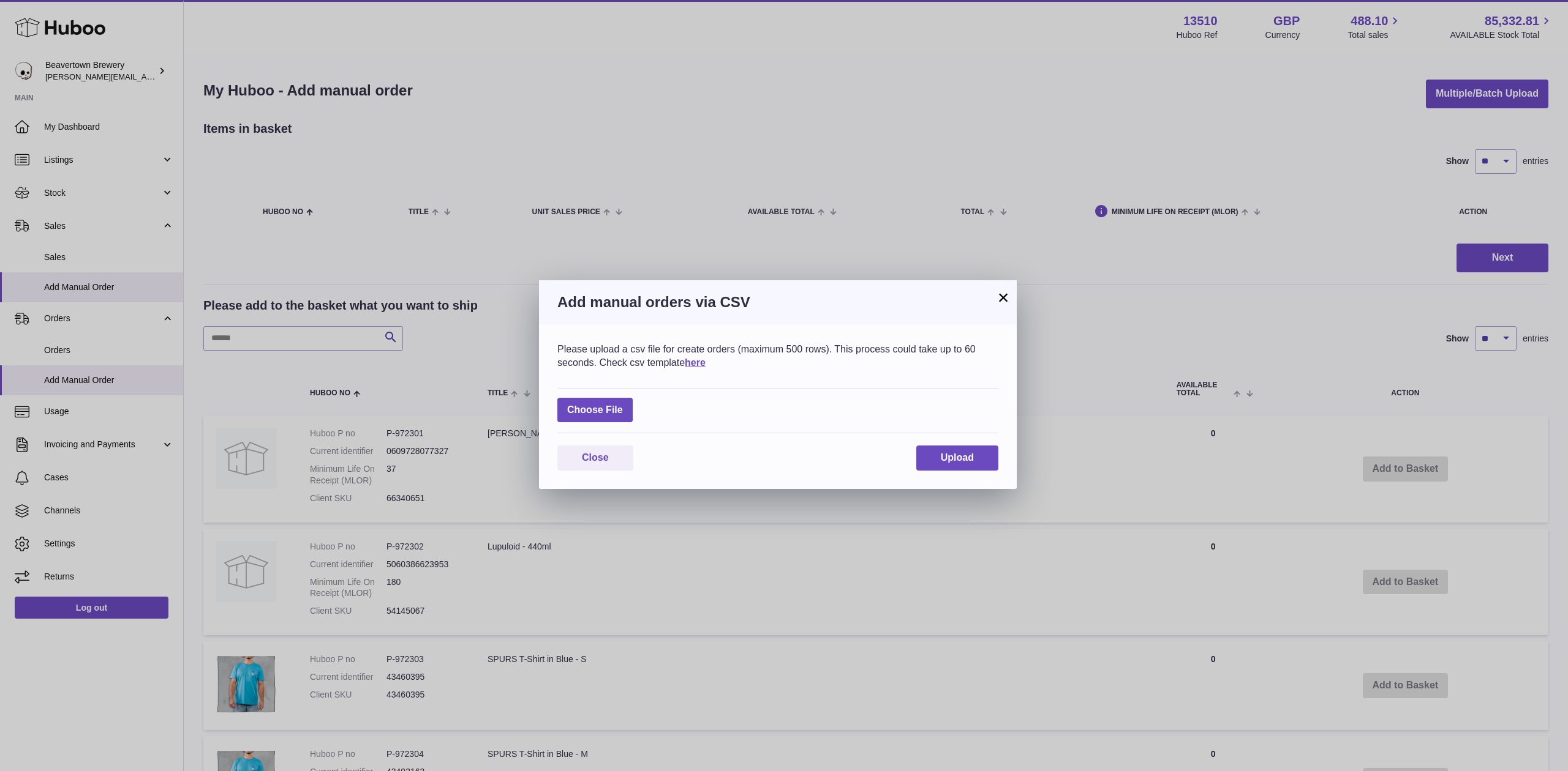
click at [613, 427] on div "Choose File" at bounding box center [778, 411] width 441 height 46
click at [609, 412] on label at bounding box center [594, 410] width 75 height 25
click at [623, 405] on input "file" at bounding box center [623, 404] width 1 height 1
type input "**********"
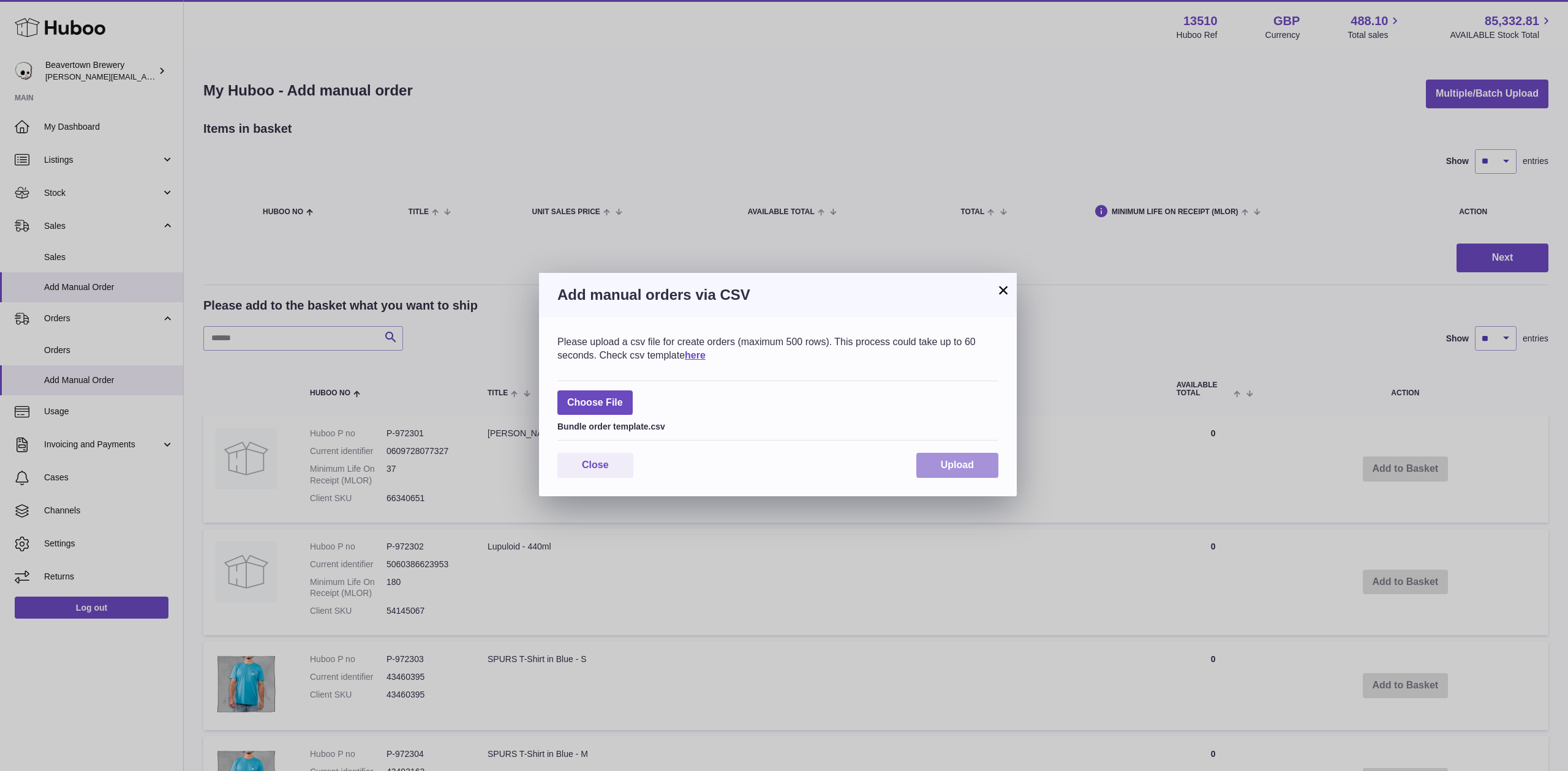
click at [928, 457] on button "Upload" at bounding box center [957, 465] width 82 height 25
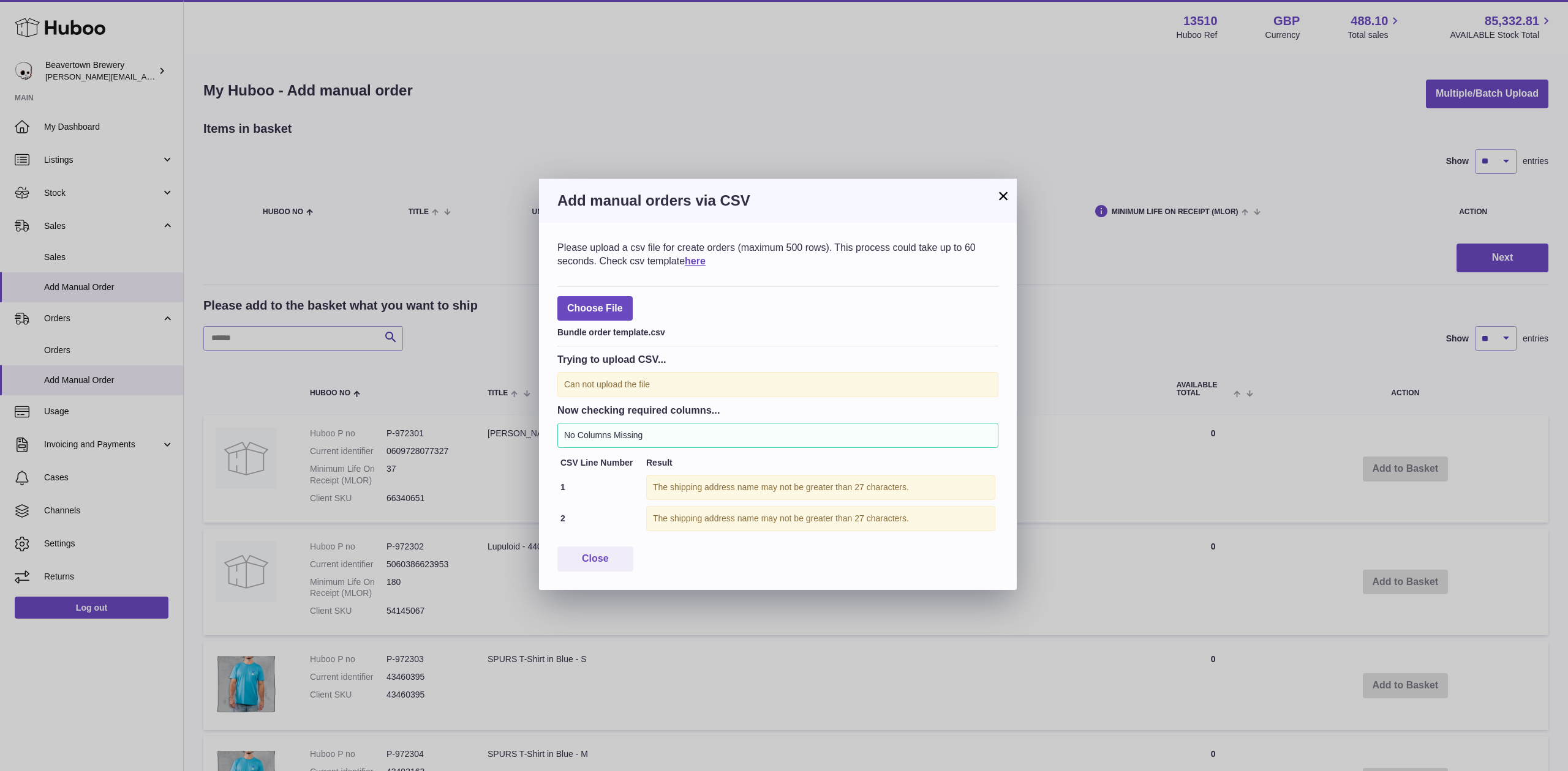
click at [1005, 189] on button "×" at bounding box center [1003, 196] width 15 height 15
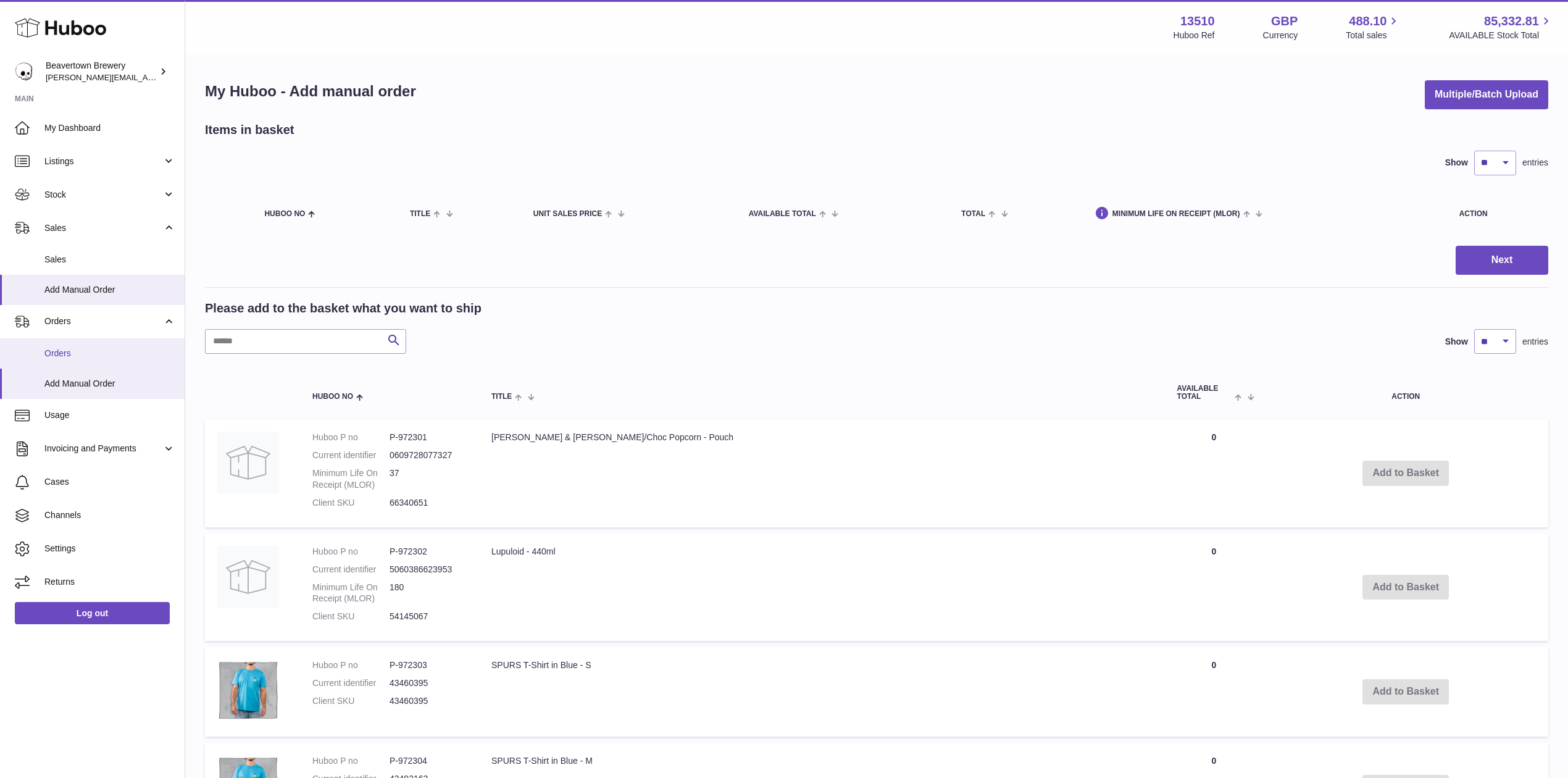
click at [67, 357] on span "Orders" at bounding box center [110, 353] width 131 height 12
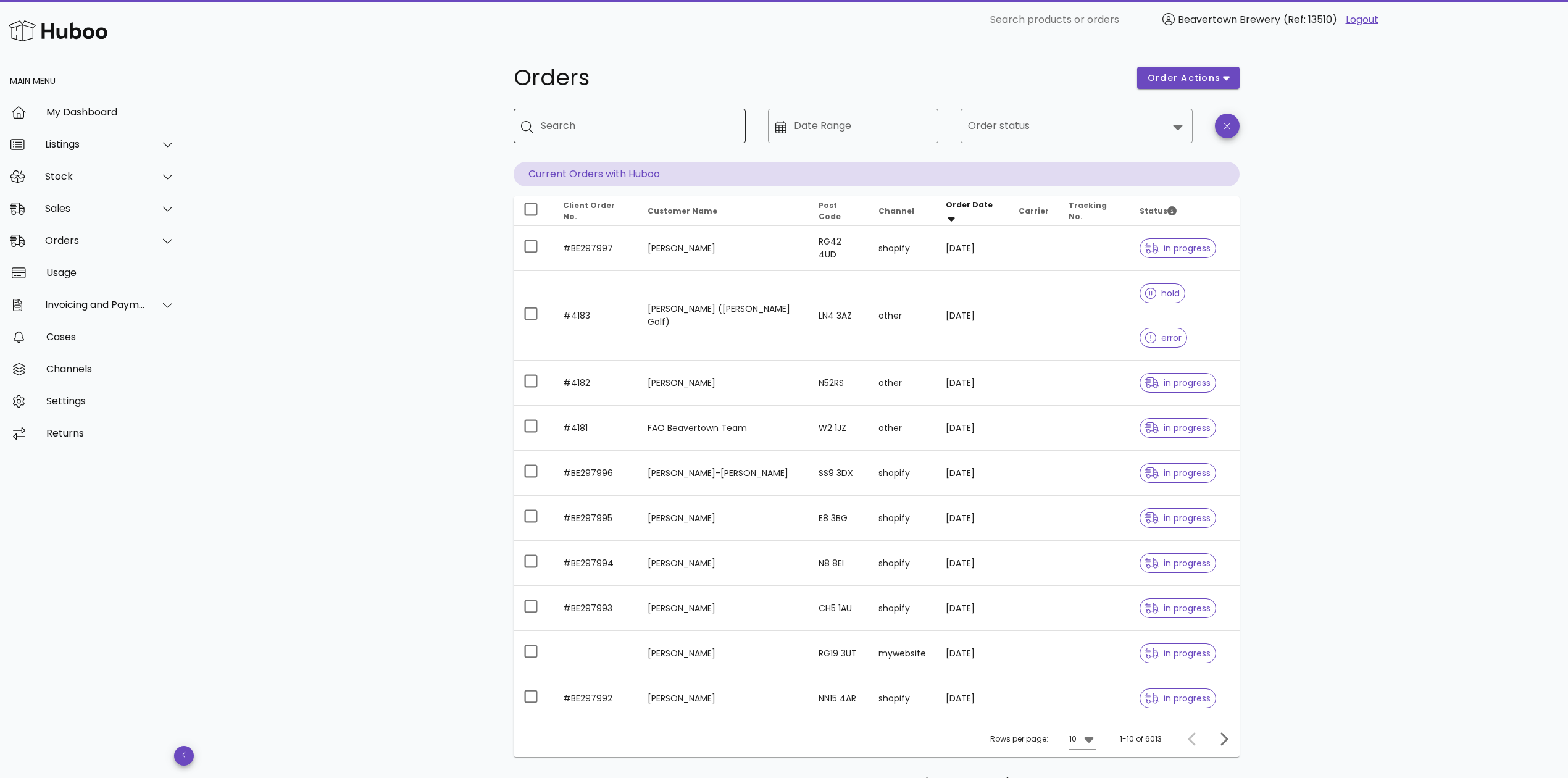
click at [600, 134] on input "Search" at bounding box center [639, 125] width 195 height 20
paste input "*****"
type input "*****"
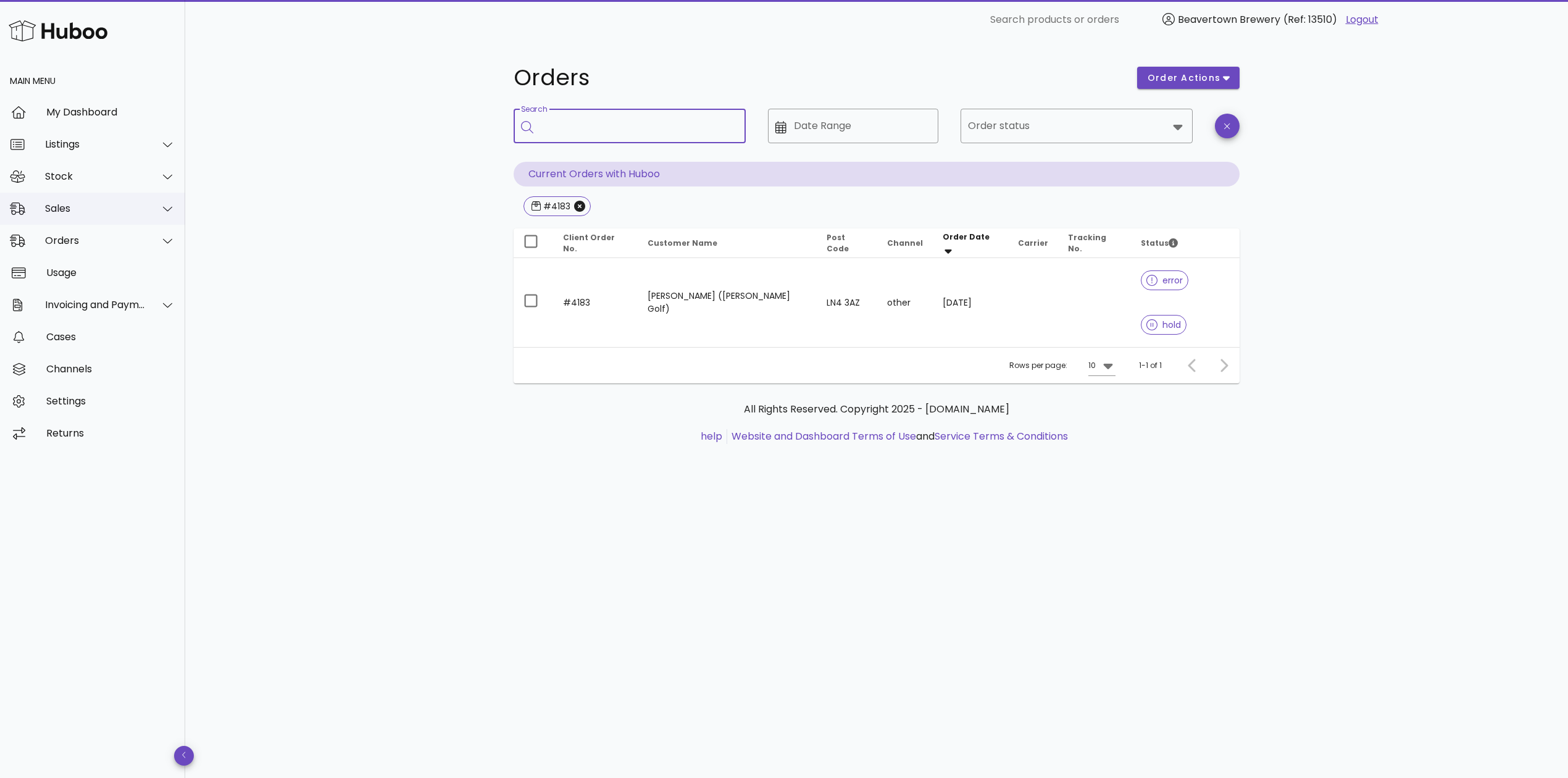
click at [58, 209] on div "Sales" at bounding box center [95, 208] width 101 height 12
click at [117, 243] on div "Sales" at bounding box center [110, 239] width 131 height 12
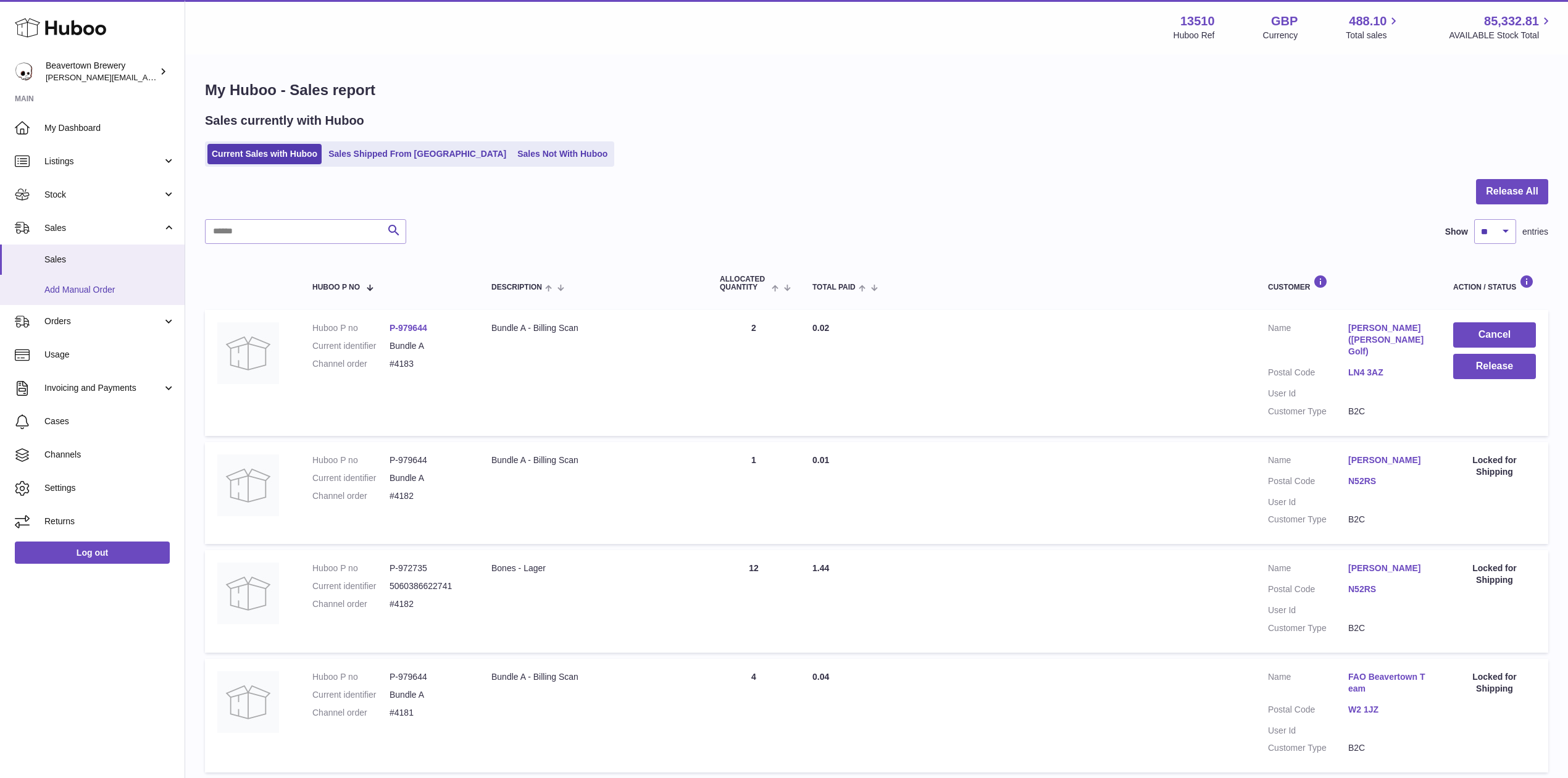
click at [85, 302] on link "Add Manual Order" at bounding box center [92, 290] width 185 height 30
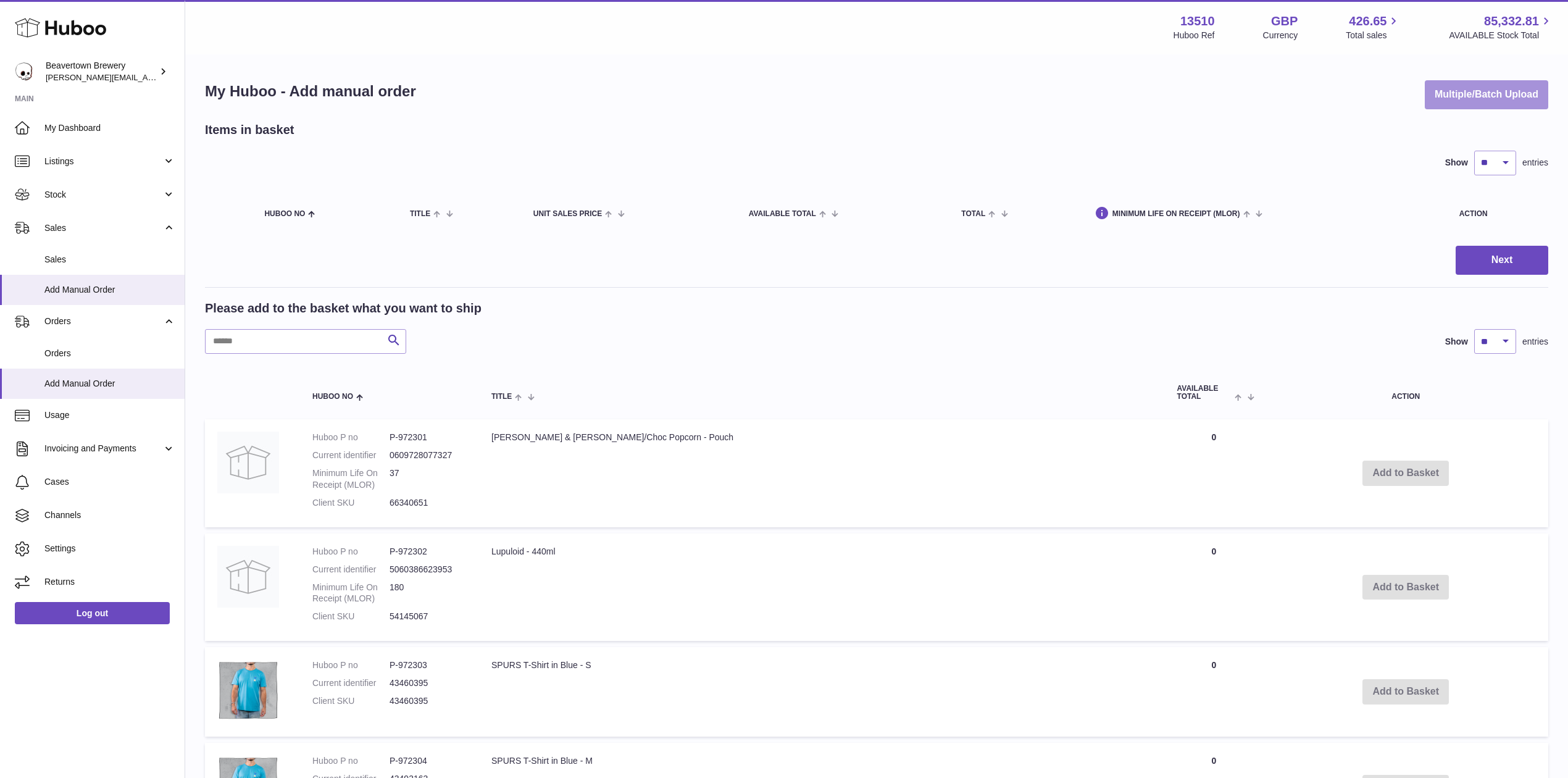
click at [1475, 95] on button "Multiple/Batch Upload" at bounding box center [1486, 95] width 123 height 29
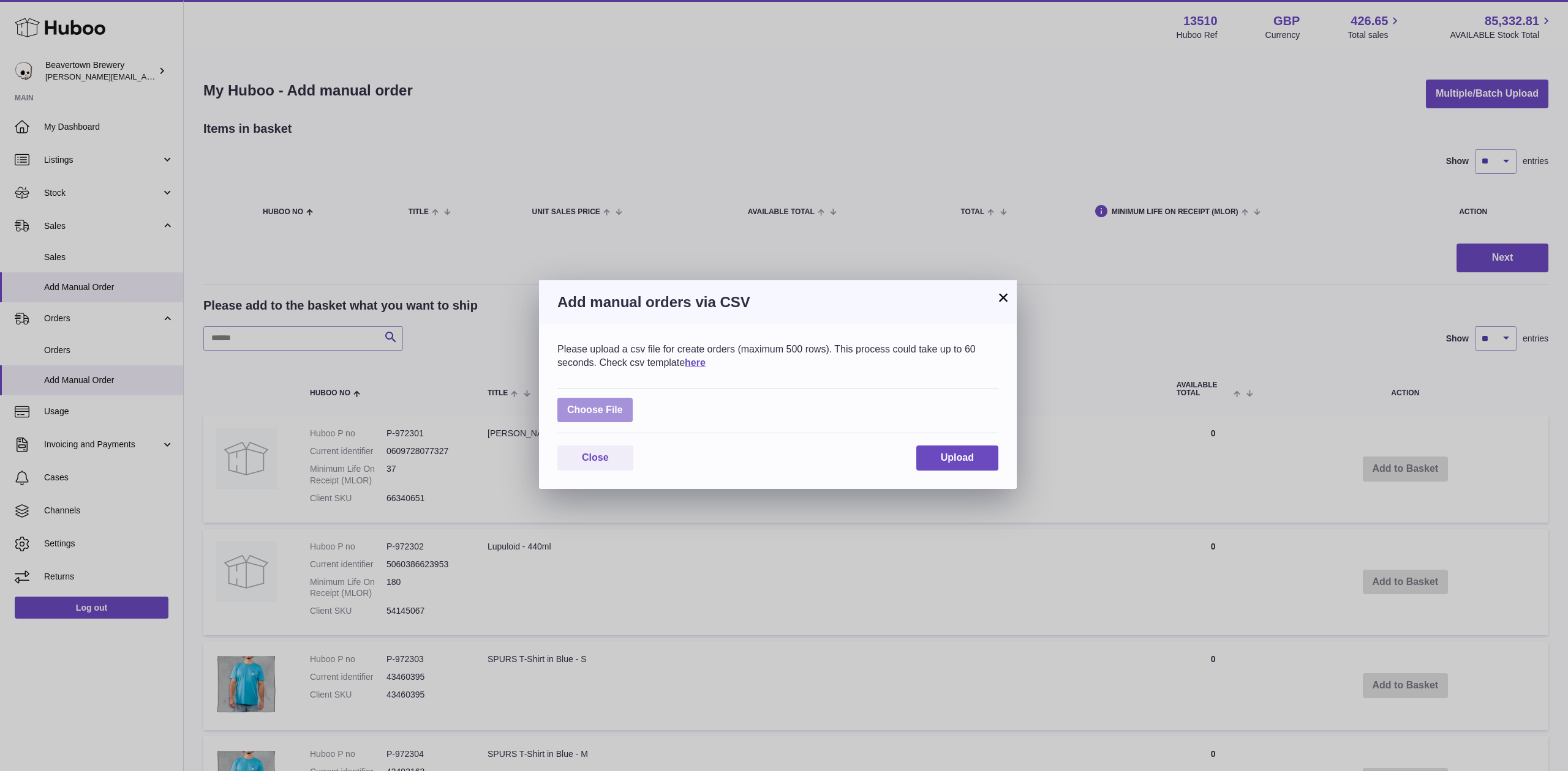
click at [615, 419] on label at bounding box center [594, 410] width 75 height 25
click at [623, 405] on input "file" at bounding box center [623, 404] width 1 height 1
type input "**********"
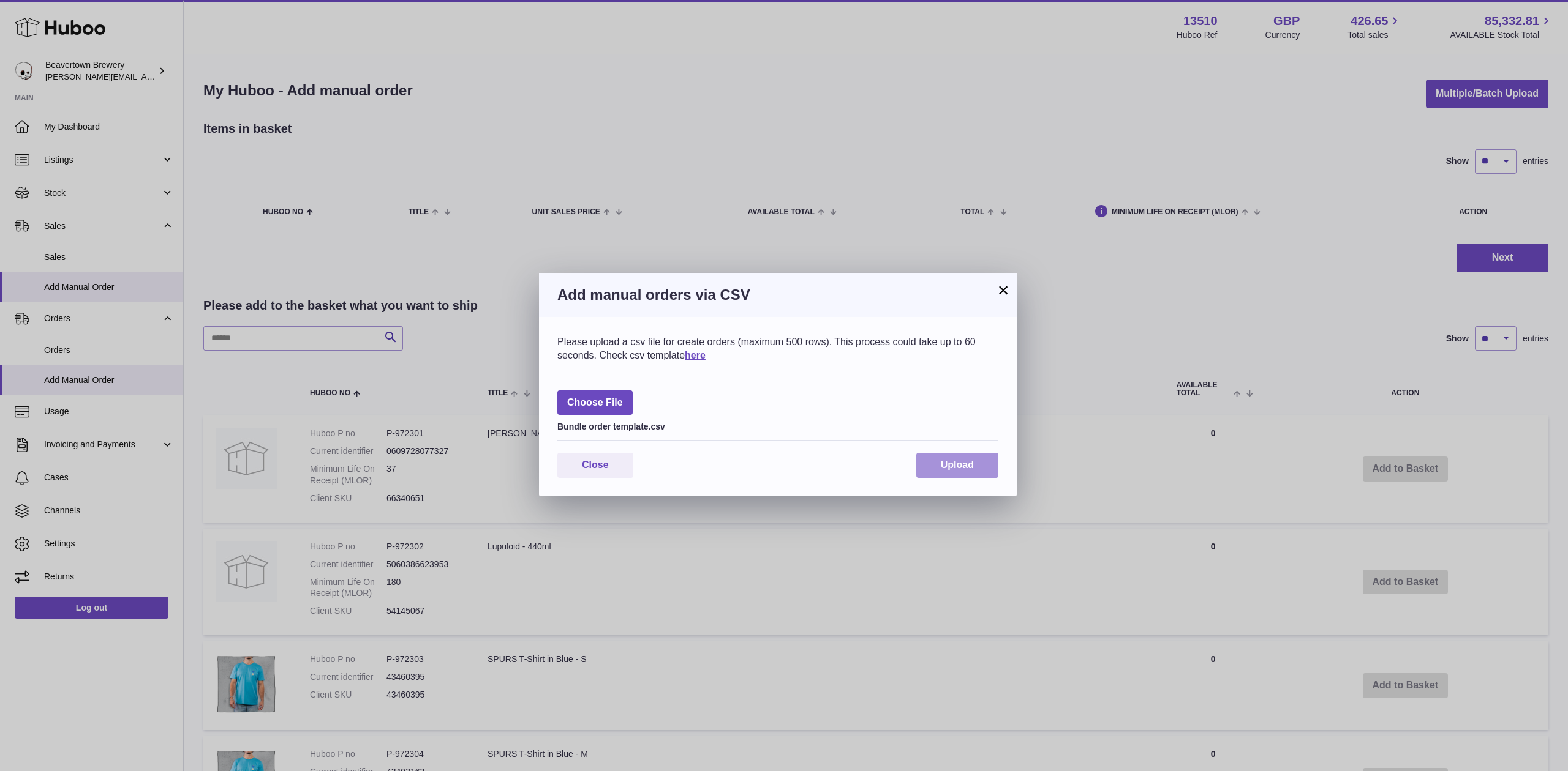
click at [918, 471] on button "Upload" at bounding box center [957, 465] width 82 height 25
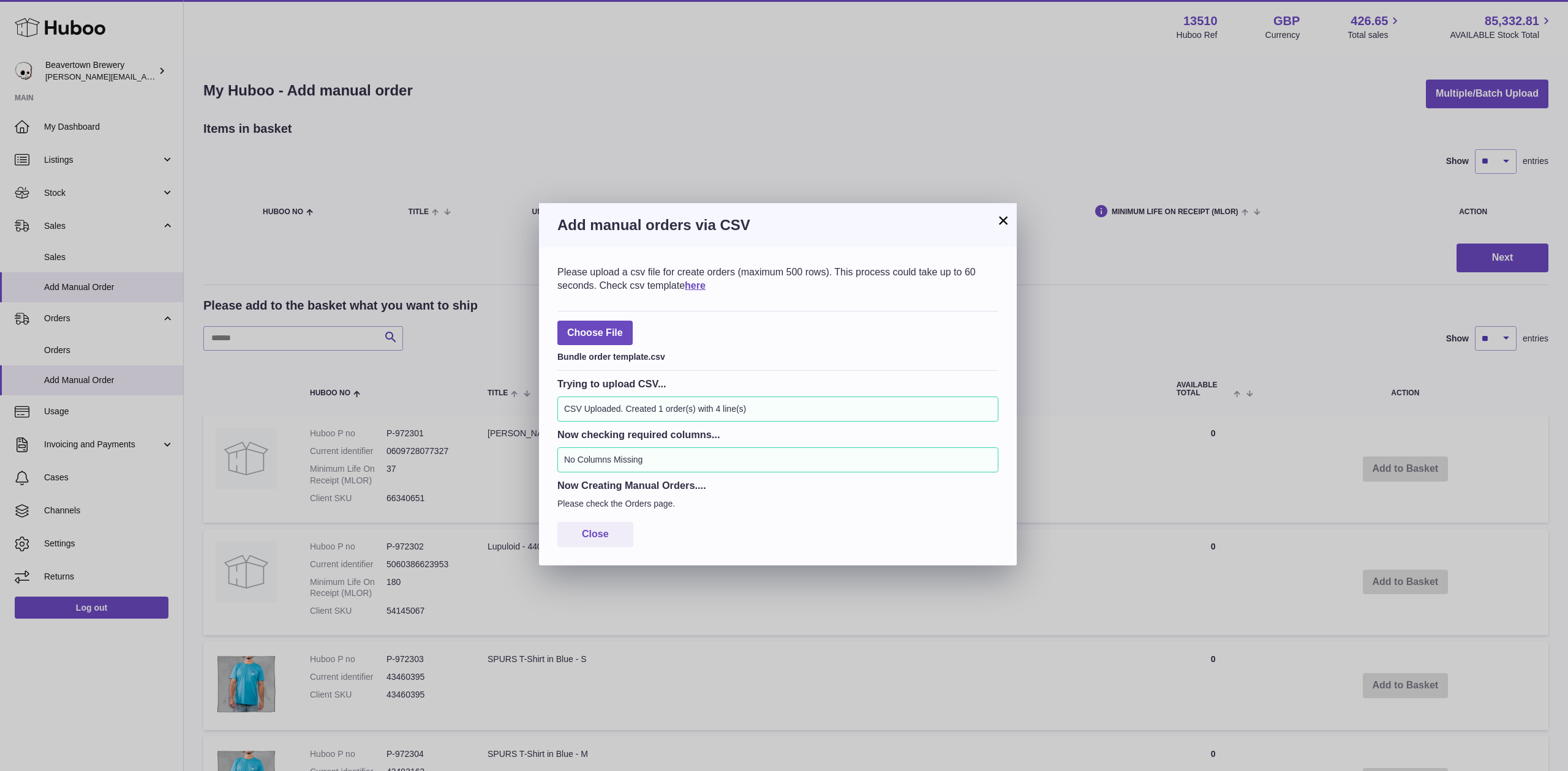
click at [1001, 224] on button "×" at bounding box center [1003, 220] width 15 height 15
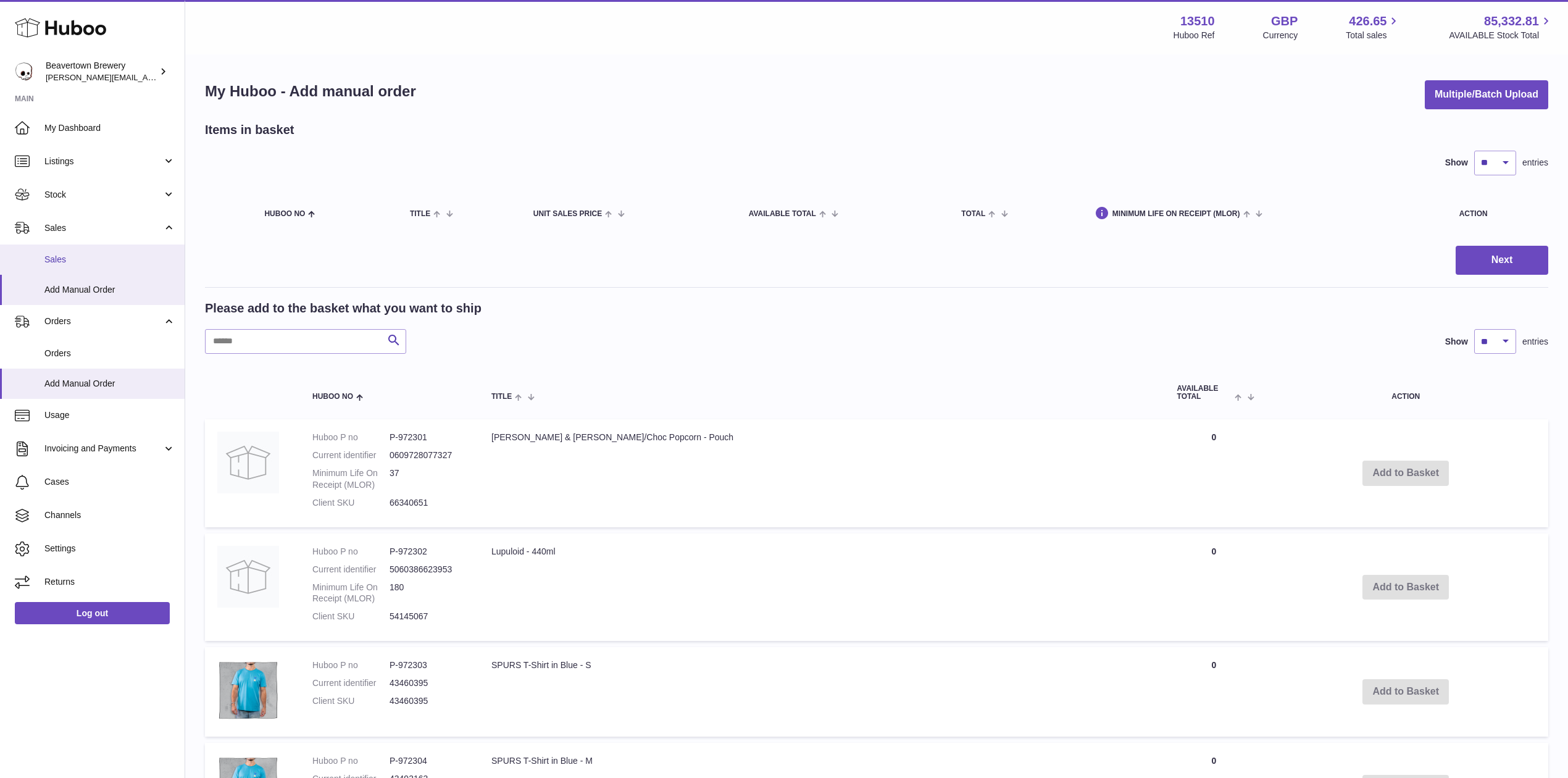
click at [84, 247] on link "Sales" at bounding box center [92, 260] width 185 height 30
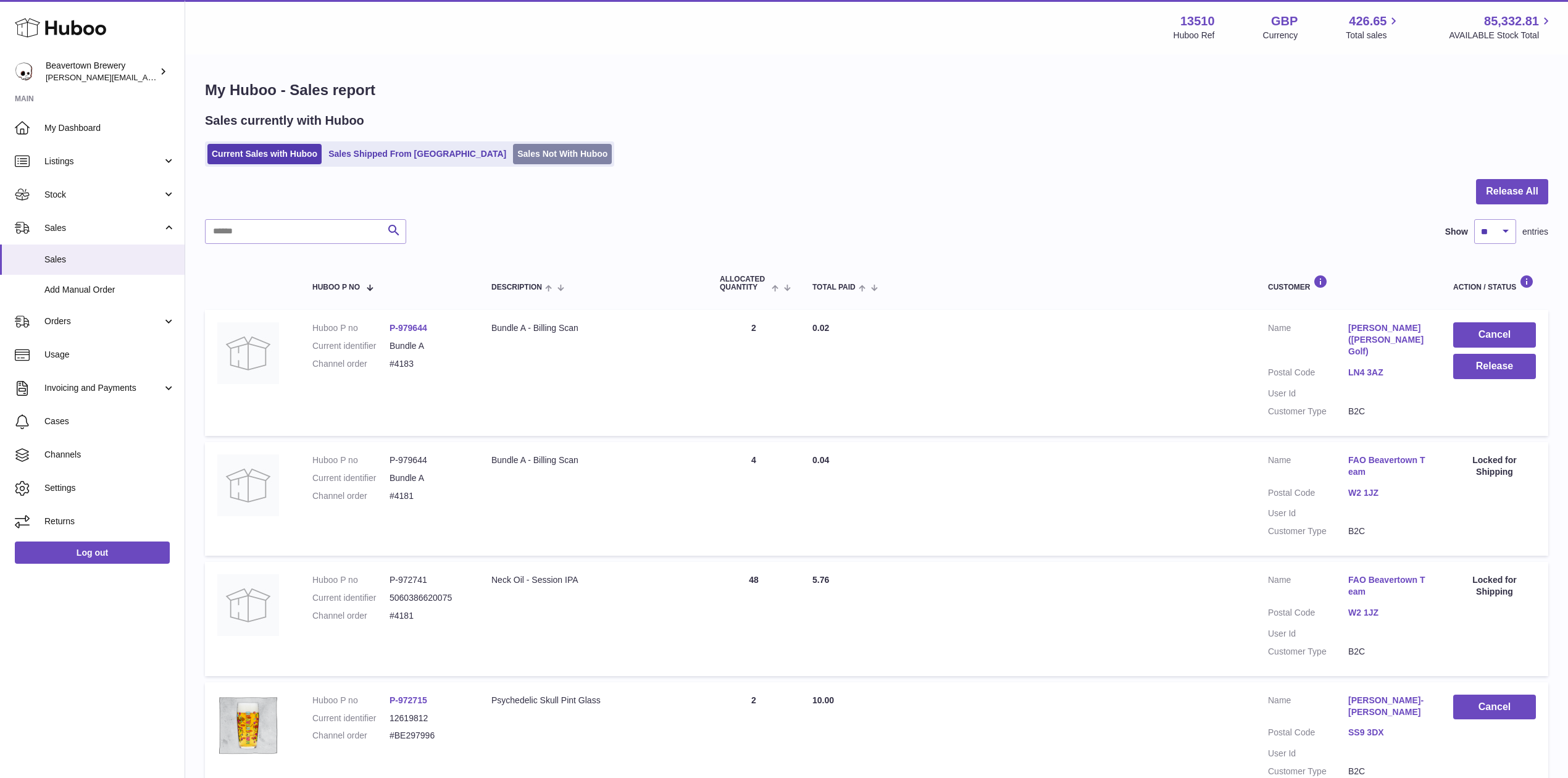
click at [513, 163] on link "Sales Not With Huboo" at bounding box center [562, 154] width 99 height 20
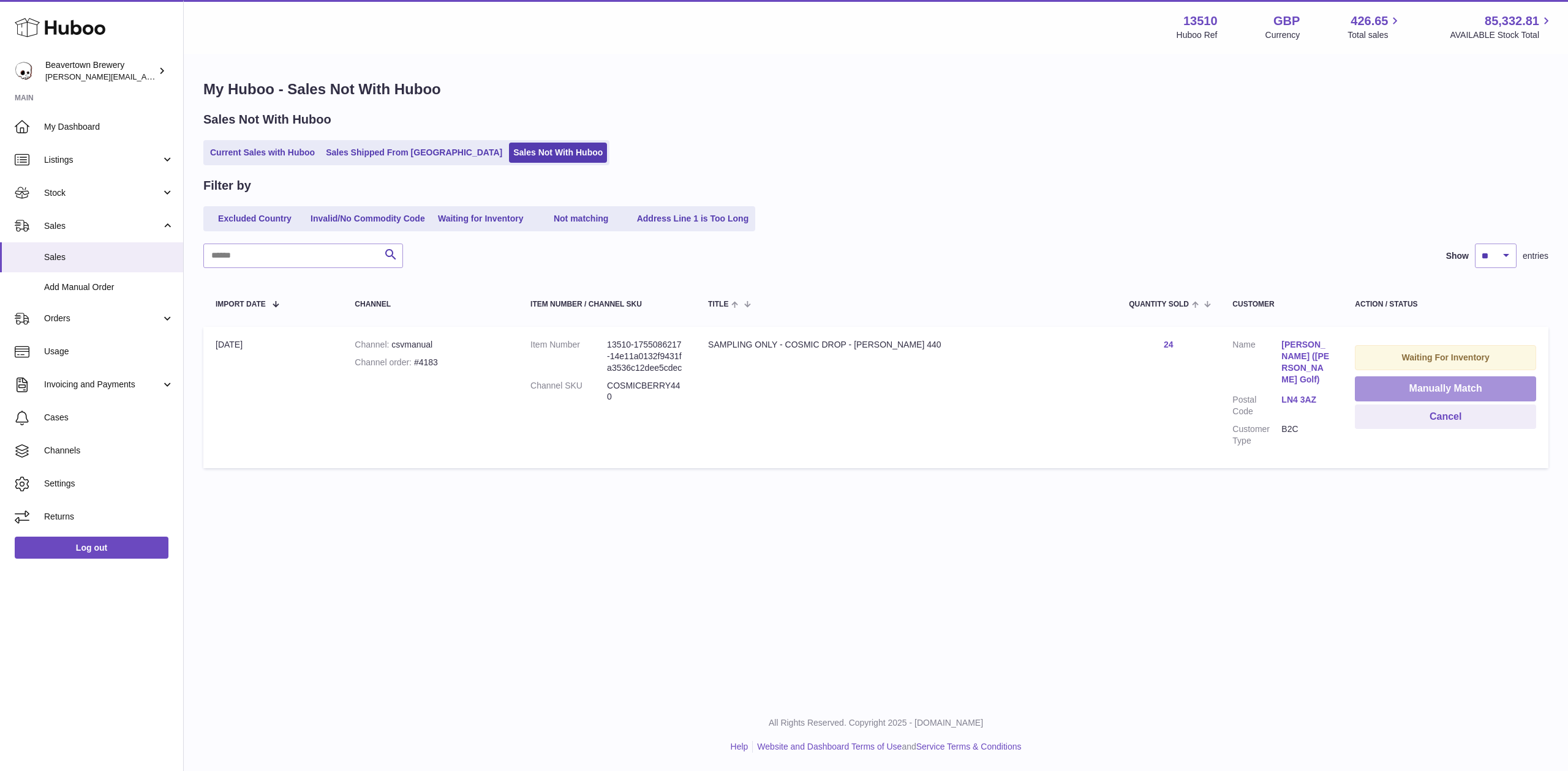
click at [1355, 382] on button "Manually Match" at bounding box center [1446, 389] width 181 height 25
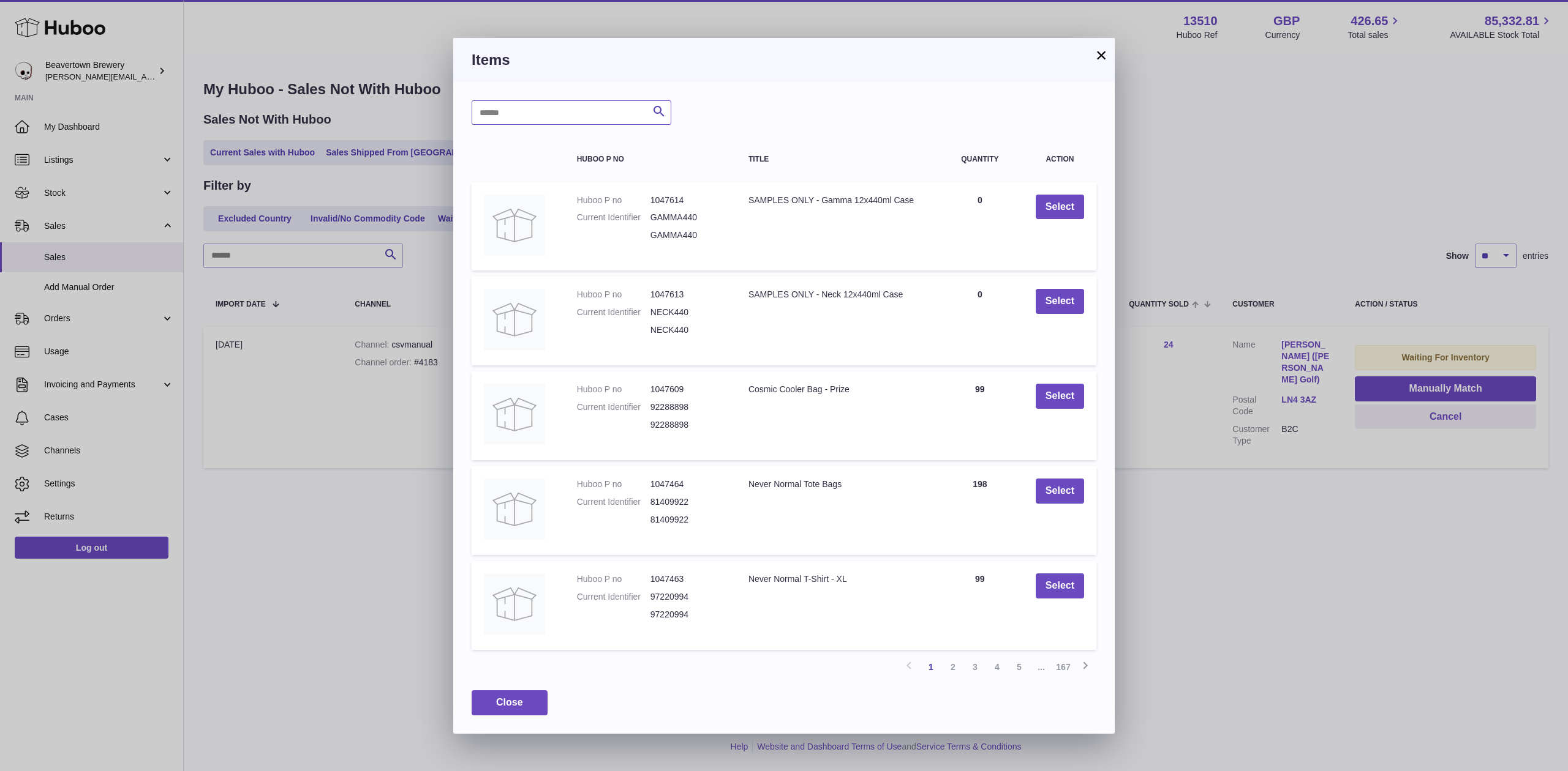
click at [616, 114] on input "text" at bounding box center [571, 113] width 199 height 24
type input "**********"
drag, startPoint x: 1078, startPoint y: 51, endPoint x: 1097, endPoint y: 61, distance: 21.5
click at [1090, 84] on div "**********" at bounding box center [784, 386] width 661 height 696
click at [1097, 60] on button "×" at bounding box center [1101, 55] width 15 height 15
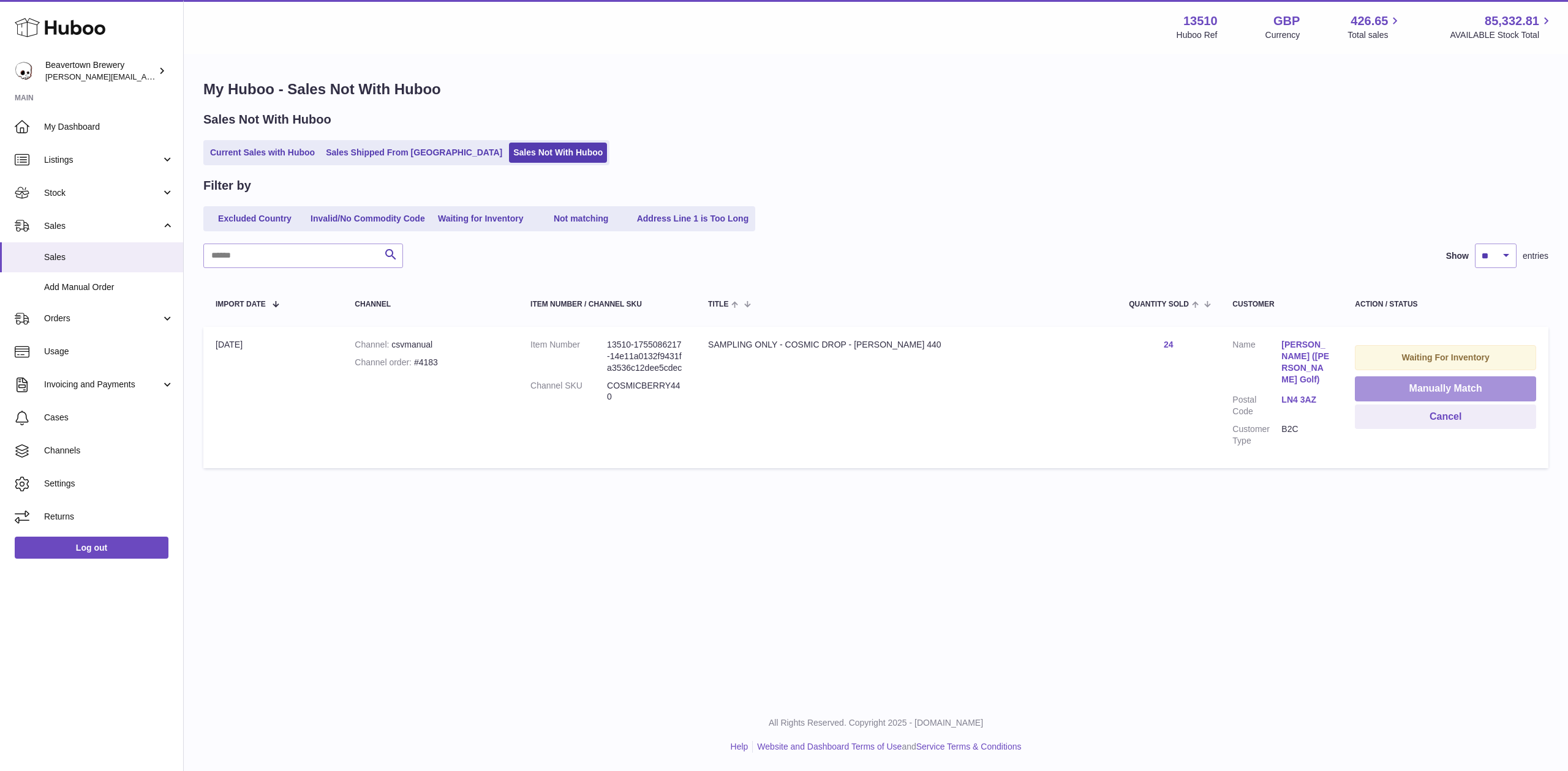
click at [1394, 382] on button "Manually Match" at bounding box center [1446, 389] width 181 height 25
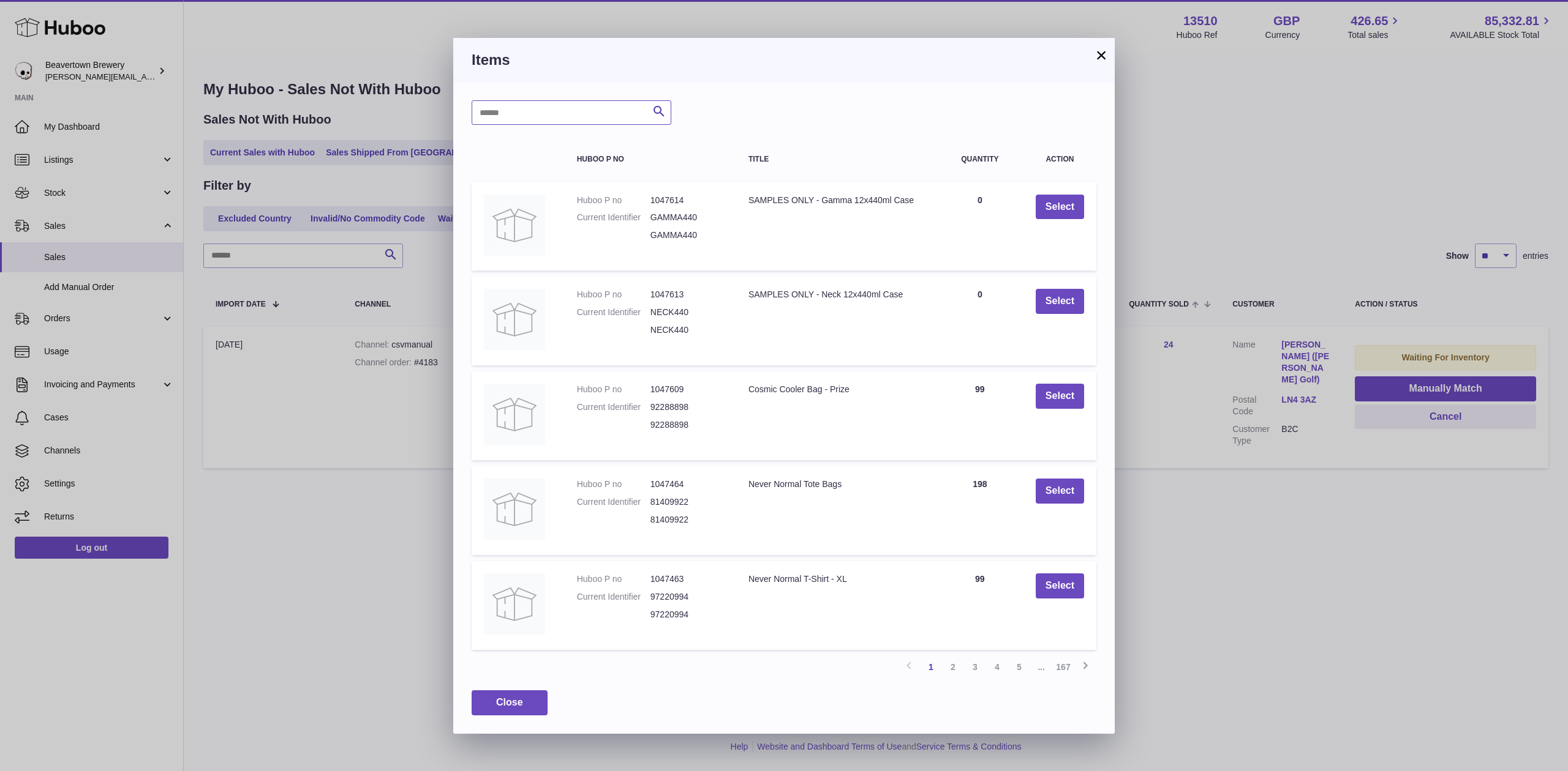
click at [587, 107] on input "text" at bounding box center [571, 113] width 199 height 24
type input "**********"
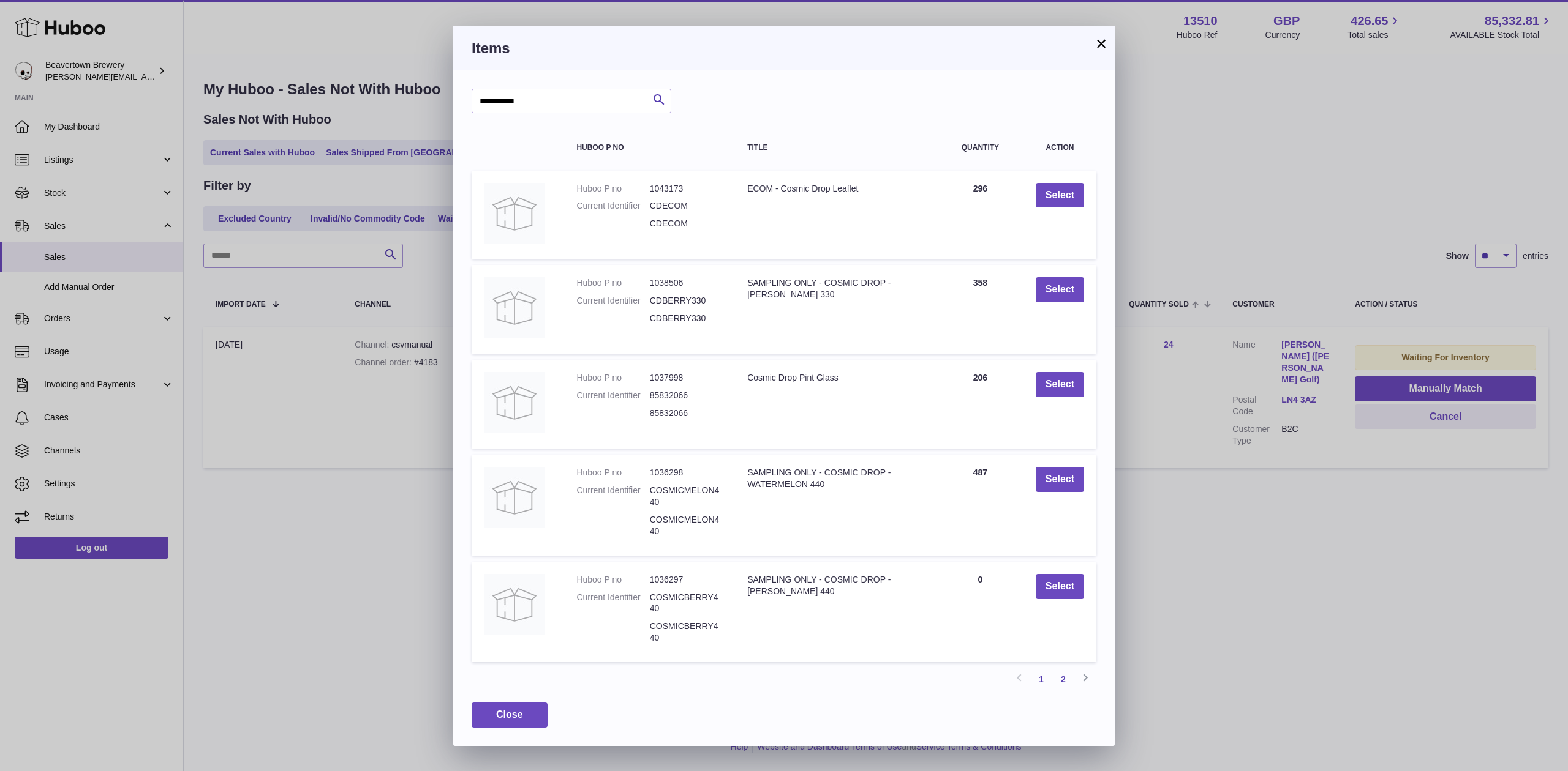
click at [1058, 674] on link "2" at bounding box center [1063, 679] width 22 height 22
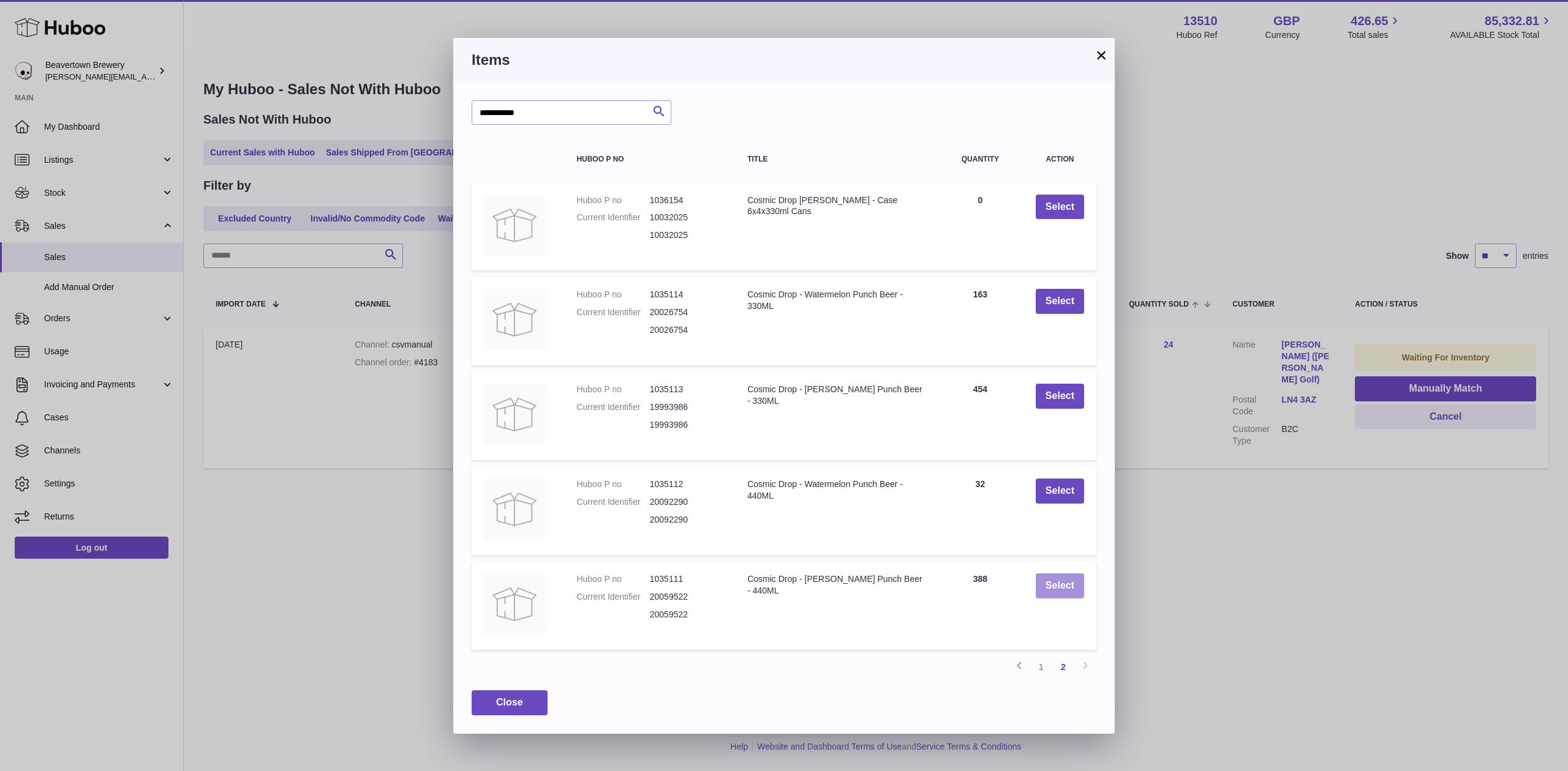
click at [1041, 588] on button "Select" at bounding box center [1060, 586] width 49 height 25
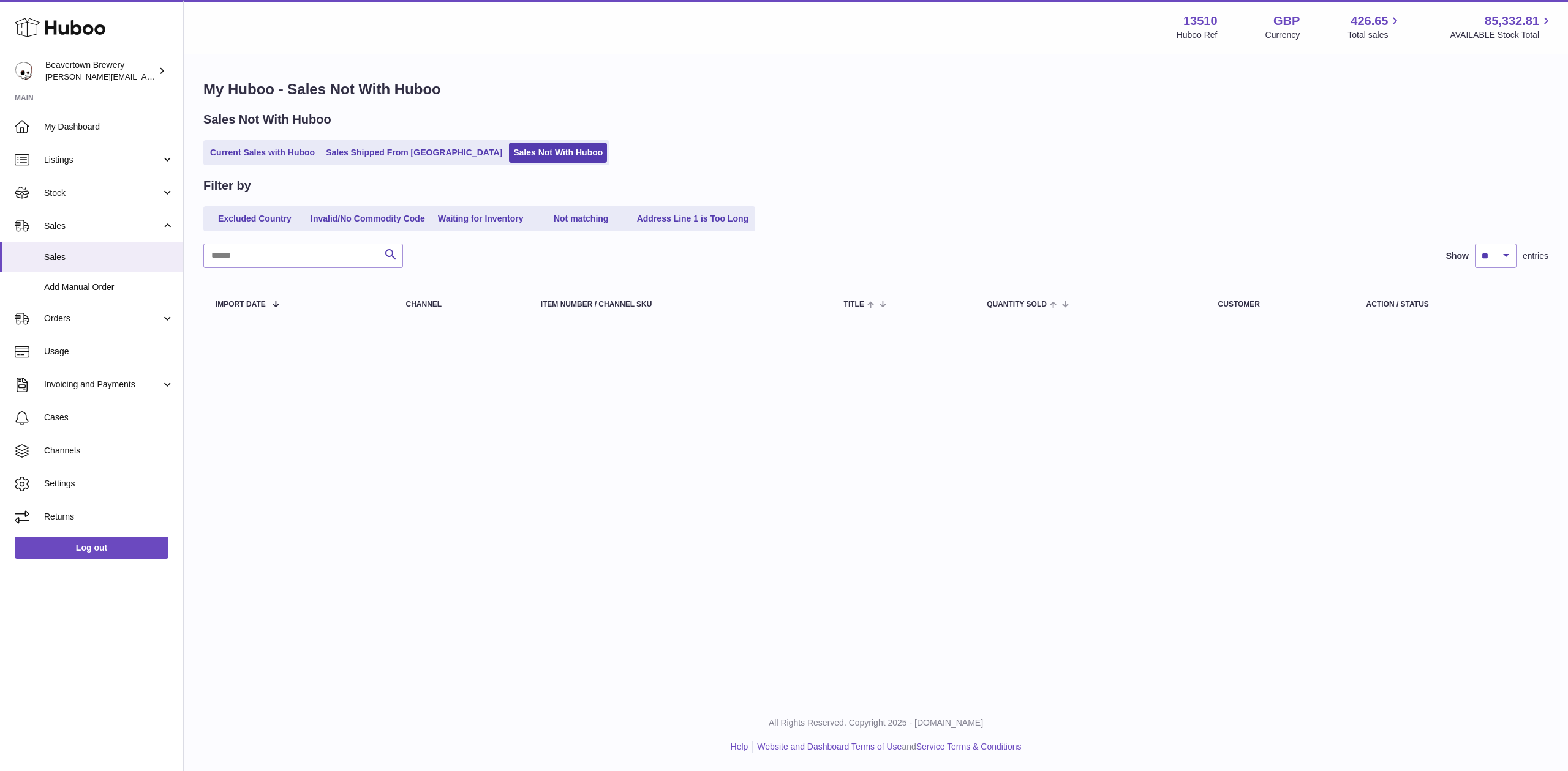
click at [371, 165] on ul "Current Sales with Huboo Sales Shipped From Huboo Sales Not With Huboo" at bounding box center [406, 152] width 406 height 25
click at [371, 155] on link "Sales Shipped From [GEOGRAPHIC_DATA]" at bounding box center [414, 153] width 185 height 20
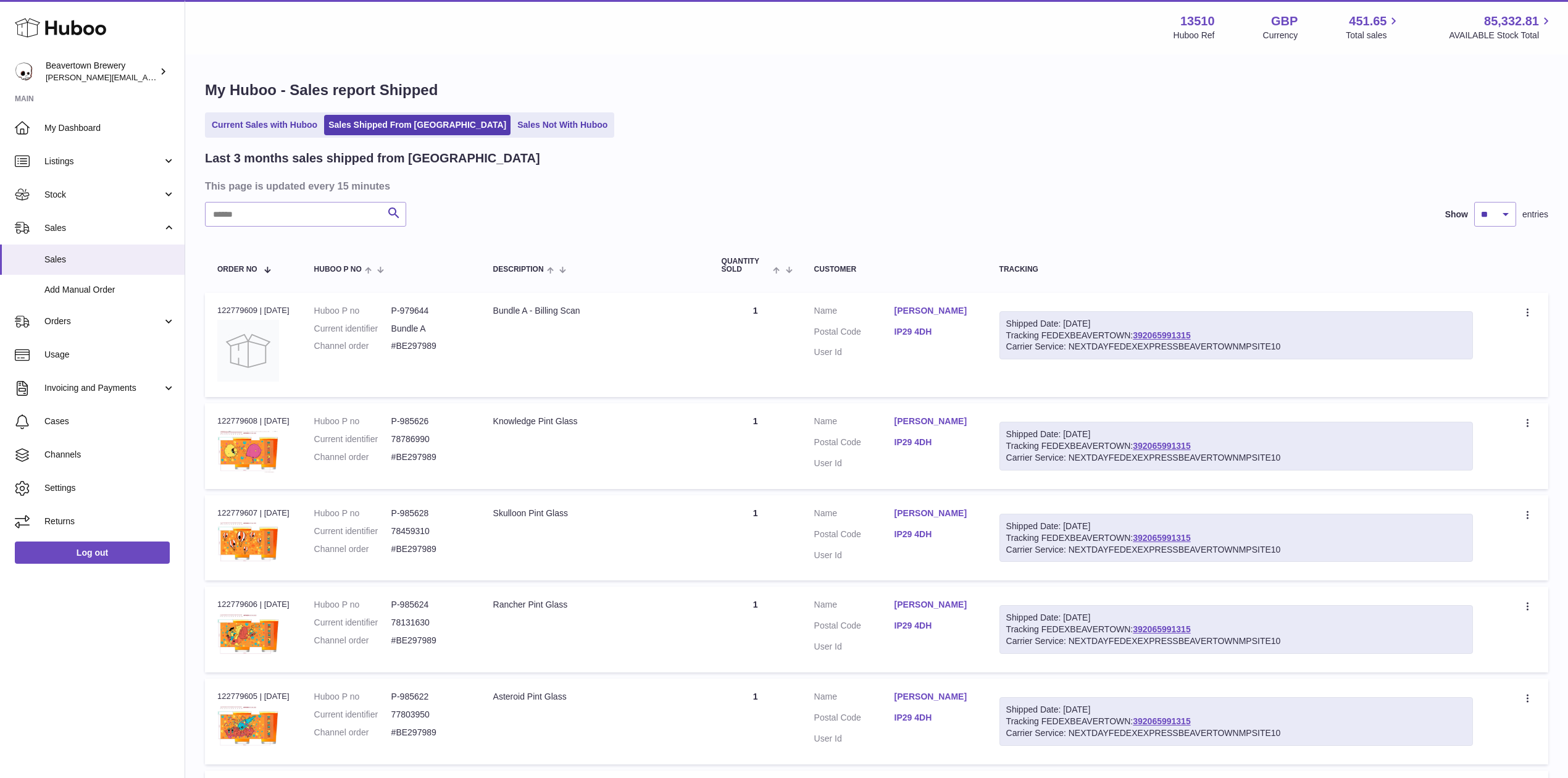
click at [297, 145] on div "My Huboo - Sales report Shipped Current Sales with Huboo Sales Shipped From [GE…" at bounding box center [876, 680] width 1383 height 1250
click at [290, 132] on link "Current Sales with Huboo" at bounding box center [264, 125] width 114 height 20
